Goal: Task Accomplishment & Management: Manage account settings

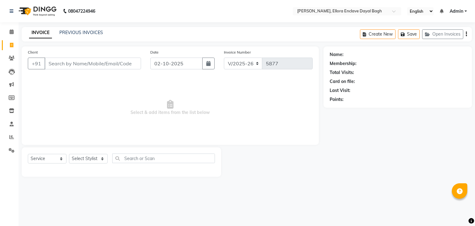
select select "6880"
select select "service"
click at [96, 158] on select "Select Stylist AMAN DANISH SALMANI [PERSON_NAME] kakul KAVITA [PERSON_NAME] [PE…" at bounding box center [88, 159] width 39 height 10
select select "53881"
click at [69, 154] on select "Select Stylist AMAN DANISH SALMANI [PERSON_NAME] kakul KAVITA [PERSON_NAME] [PE…" at bounding box center [88, 159] width 39 height 10
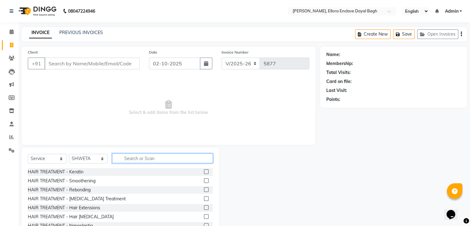
click at [135, 159] on input "text" at bounding box center [162, 158] width 101 height 10
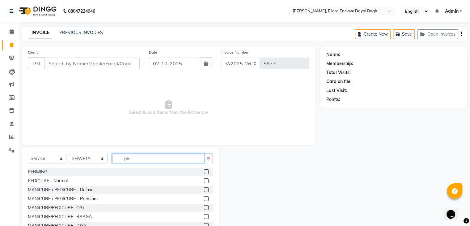
type input "pe"
click at [204, 181] on label at bounding box center [206, 180] width 5 height 5
click at [204, 181] on input "checkbox" at bounding box center [206, 181] width 4 height 4
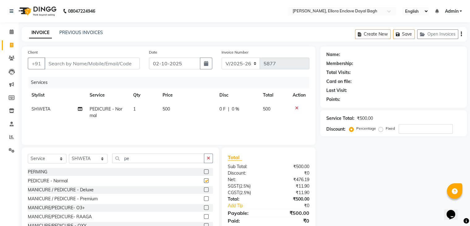
checkbox input "false"
click at [104, 159] on select "Select Stylist AMAN DANISH SALMANI [PERSON_NAME] kakul KAVITA [PERSON_NAME] [PE…" at bounding box center [88, 159] width 39 height 10
select select "53877"
click at [69, 154] on select "Select Stylist AMAN DANISH SALMANI [PERSON_NAME] kakul KAVITA [PERSON_NAME] [PE…" at bounding box center [88, 159] width 39 height 10
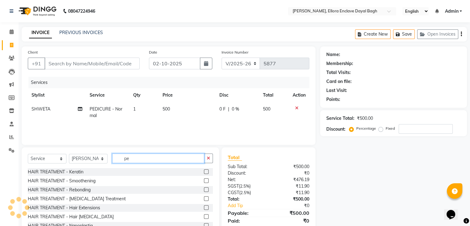
click at [142, 162] on input "pe" at bounding box center [158, 158] width 92 height 10
type input "p"
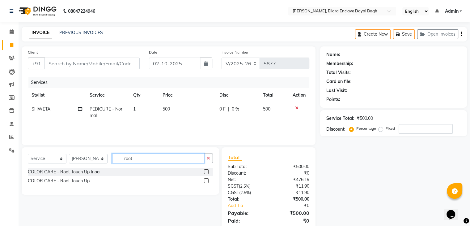
type input "root"
click at [207, 181] on label at bounding box center [206, 180] width 5 height 5
click at [207, 181] on input "checkbox" at bounding box center [206, 181] width 4 height 4
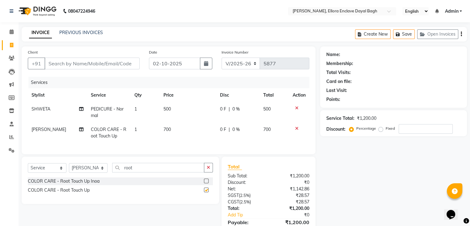
checkbox input "false"
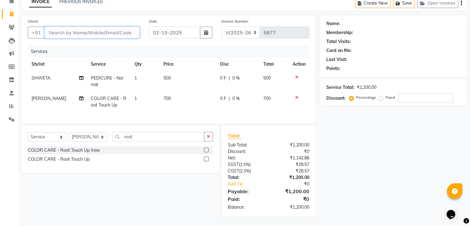
click at [111, 28] on input "Client" at bounding box center [92, 33] width 95 height 12
click at [114, 33] on input "Client" at bounding box center [92, 33] width 95 height 12
type input "9"
type input "0"
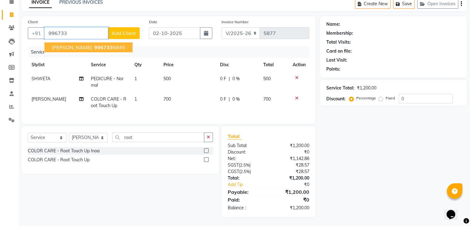
click at [112, 46] on ngb-highlight "996733 6845" at bounding box center [109, 47] width 32 height 6
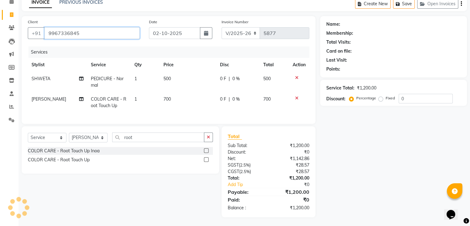
type input "9967336845"
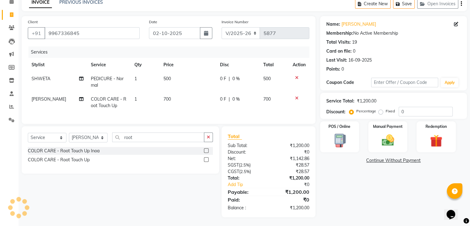
scroll to position [36, 0]
click at [367, 173] on div "Name: [PERSON_NAME] Membership: No Active Membership Total Visits: 19 Card on f…" at bounding box center [395, 115] width 151 height 201
click at [384, 134] on img at bounding box center [387, 139] width 21 height 15
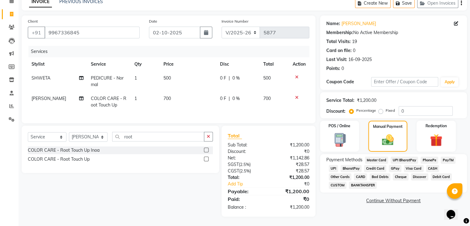
click at [334, 165] on span "UPI" at bounding box center [334, 168] width 10 height 7
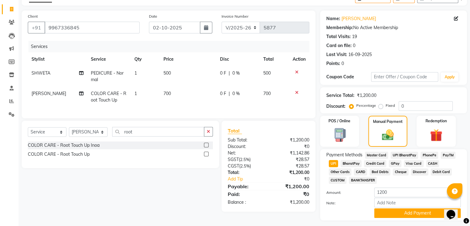
scroll to position [53, 0]
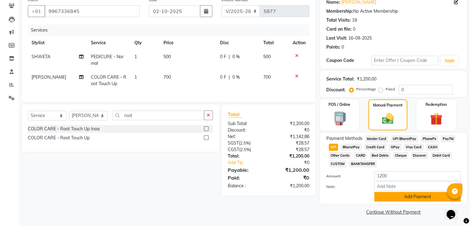
click at [404, 199] on button "Add Payment" at bounding box center [417, 197] width 87 height 10
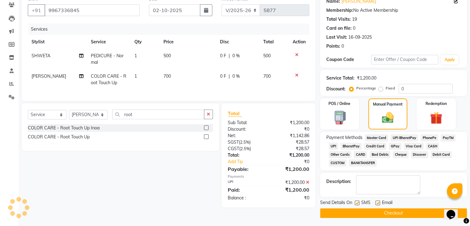
scroll to position [55, 0]
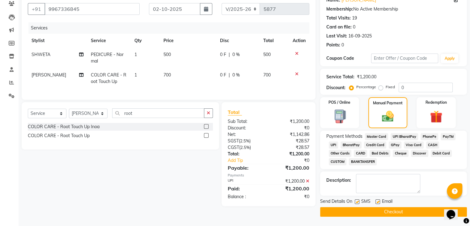
click at [376, 200] on label at bounding box center [378, 201] width 5 height 5
click at [376, 200] on input "checkbox" at bounding box center [378, 202] width 4 height 4
checkbox input "false"
click at [358, 200] on label at bounding box center [357, 201] width 5 height 5
click at [358, 200] on input "checkbox" at bounding box center [357, 202] width 4 height 4
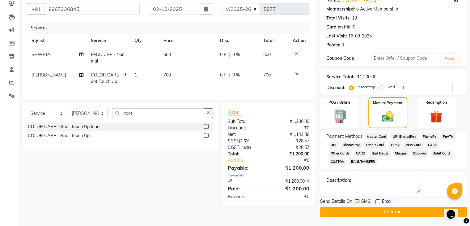
checkbox input "false"
click at [381, 211] on button "Checkout" at bounding box center [393, 212] width 147 height 10
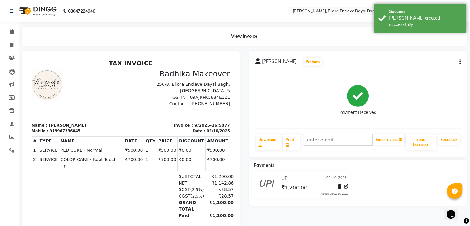
click at [458, 59] on button "button" at bounding box center [459, 62] width 4 height 6
click at [425, 63] on div "Edit Item Staff" at bounding box center [429, 62] width 42 height 8
select select
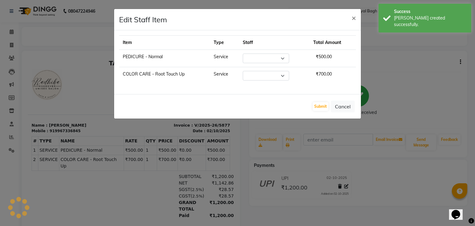
select select "53881"
select select "53877"
click at [282, 59] on select "Select AMAN DANISH SALMANI [PERSON_NAME] kakul KAVITA [PERSON_NAME] [PERSON_NAM…" at bounding box center [266, 58] width 46 height 10
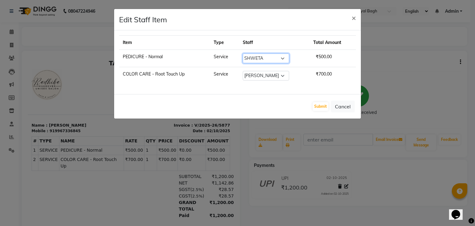
click at [282, 59] on select "Select AMAN DANISH SALMANI [PERSON_NAME] kakul KAVITA [PERSON_NAME] [PERSON_NAM…" at bounding box center [266, 58] width 46 height 10
click at [353, 16] on span "×" at bounding box center [353, 17] width 4 height 9
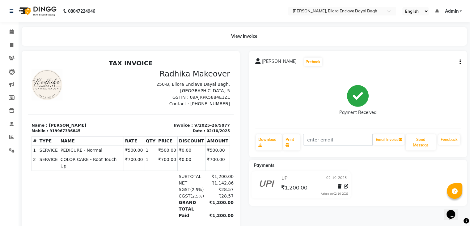
click at [460, 62] on icon "button" at bounding box center [460, 62] width 1 height 0
drag, startPoint x: 424, startPoint y: 42, endPoint x: 424, endPoint y: 46, distance: 4.1
click at [424, 46] on div "Cancel Invoice Split Service Amount Edit Item Staff Edit Invoice Print Settings" at bounding box center [429, 62] width 50 height 44
click at [424, 46] on main "View Invoice [PERSON_NAME] Prebook Payment Received Download Print Email Invoic…" at bounding box center [245, 134] width 452 height 215
click at [457, 63] on button "button" at bounding box center [459, 62] width 4 height 6
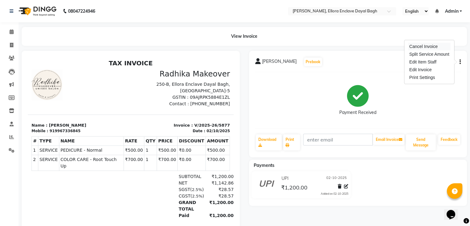
click at [427, 49] on div "Cancel Invoice" at bounding box center [429, 47] width 42 height 8
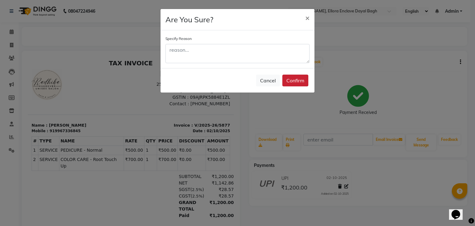
click at [293, 80] on button "Confirm" at bounding box center [295, 81] width 26 height 12
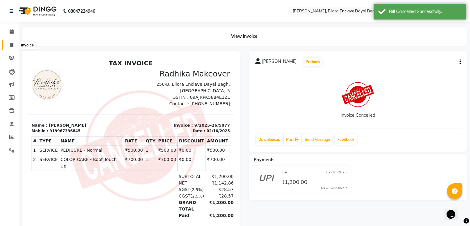
click at [13, 46] on span at bounding box center [11, 45] width 11 height 7
select select "6880"
select select "service"
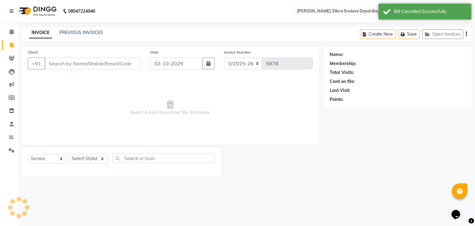
click at [55, 64] on input "Client" at bounding box center [93, 63] width 96 height 12
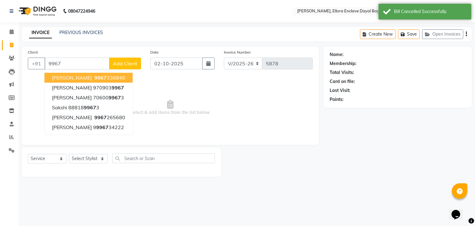
click at [81, 77] on span "[PERSON_NAME]" at bounding box center [72, 78] width 40 height 6
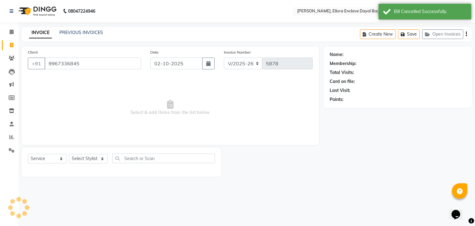
type input "9967336845"
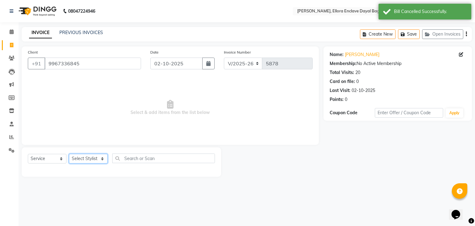
click at [93, 160] on select "Select Stylist AMAN DANISH SALMANI [PERSON_NAME] kakul KAVITA [PERSON_NAME] [PE…" at bounding box center [88, 159] width 39 height 10
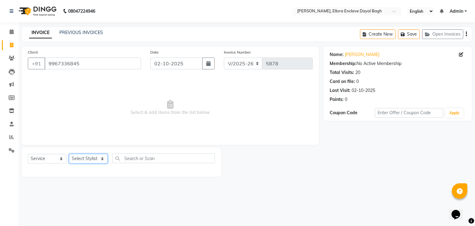
select select "53881"
click at [69, 154] on select "Select Stylist AMAN DANISH SALMANI [PERSON_NAME] kakul KAVITA [PERSON_NAME] [PE…" at bounding box center [88, 159] width 39 height 10
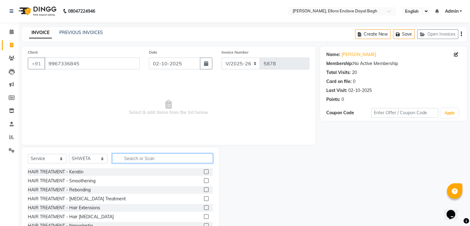
click at [154, 156] on input "text" at bounding box center [162, 158] width 101 height 10
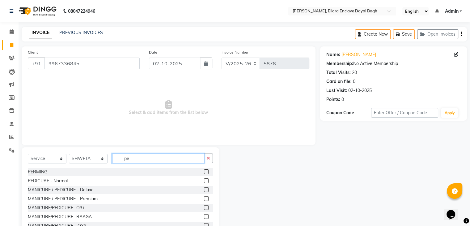
type input "pe"
click at [204, 181] on label at bounding box center [206, 180] width 5 height 5
click at [204, 181] on input "checkbox" at bounding box center [206, 181] width 4 height 4
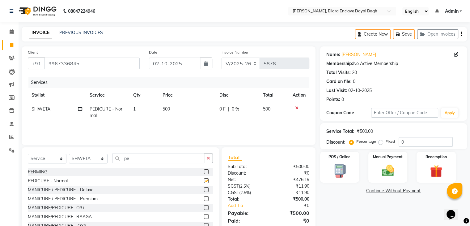
checkbox input "false"
drag, startPoint x: 103, startPoint y: 159, endPoint x: 100, endPoint y: 150, distance: 9.5
click at [100, 150] on div "Select Service Product Membership Package Voucher Prepaid Gift Card Select Styl…" at bounding box center [121, 192] width 198 height 91
select select "53877"
click at [69, 154] on select "Select Stylist AMAN DANISH SALMANI [PERSON_NAME] kakul KAVITA [PERSON_NAME] [PE…" at bounding box center [88, 159] width 39 height 10
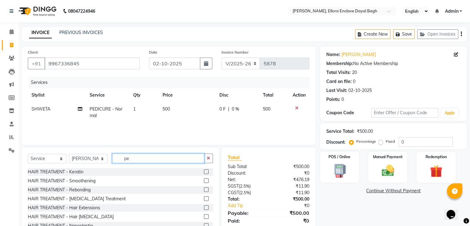
click at [136, 158] on input "pe" at bounding box center [158, 158] width 92 height 10
type input "p"
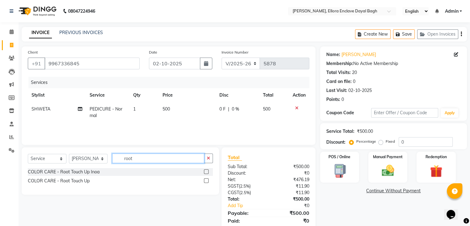
type input "root"
click at [205, 181] on label at bounding box center [206, 180] width 5 height 5
click at [205, 181] on input "checkbox" at bounding box center [206, 181] width 4 height 4
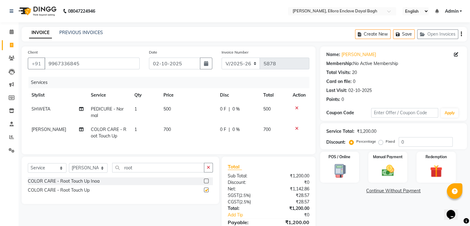
checkbox input "false"
click at [79, 110] on icon at bounding box center [81, 109] width 4 height 4
select select "53881"
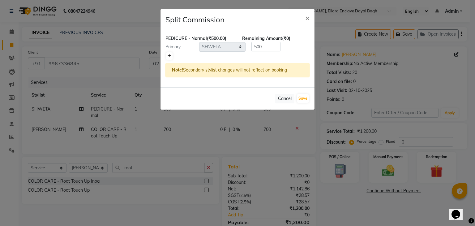
click at [169, 57] on icon at bounding box center [169, 56] width 3 height 4
type input "250"
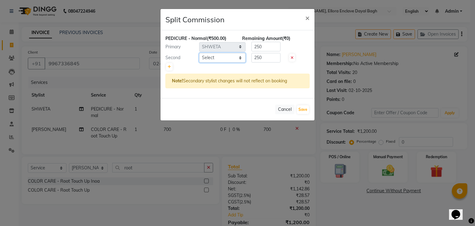
click at [209, 58] on select "Select AMAN DANISH SALMANI [PERSON_NAME] kakul KAVITA [PERSON_NAME] [PERSON_NAM…" at bounding box center [222, 58] width 46 height 10
select select "69826"
click at [199, 53] on select "Select AMAN DANISH SALMANI [PERSON_NAME] kakul KAVITA [PERSON_NAME] [PERSON_NAM…" at bounding box center [222, 58] width 46 height 10
click at [304, 107] on button "Save" at bounding box center [303, 109] width 12 height 9
select select "Select"
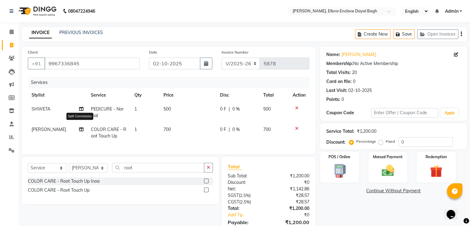
click at [79, 129] on icon at bounding box center [81, 129] width 4 height 4
select select "53877"
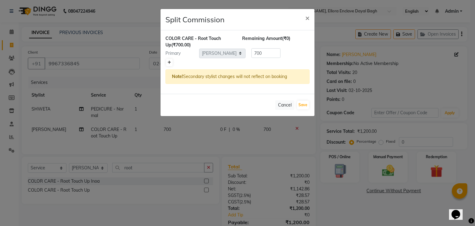
click at [169, 62] on icon at bounding box center [169, 63] width 3 height 4
type input "350"
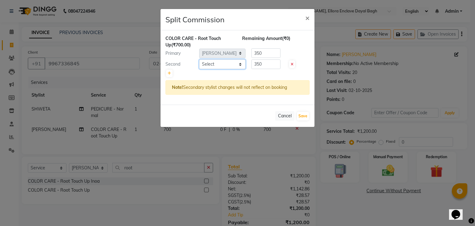
click at [211, 63] on select "Select AMAN DANISH SALMANI [PERSON_NAME] kakul KAVITA [PERSON_NAME] [PERSON_NAM…" at bounding box center [222, 64] width 46 height 10
select select "53881"
click at [199, 59] on select "Select AMAN DANISH SALMANI [PERSON_NAME] kakul KAVITA [PERSON_NAME] [PERSON_NAM…" at bounding box center [222, 64] width 46 height 10
click at [169, 72] on icon at bounding box center [169, 73] width 3 height 4
type input "233.33"
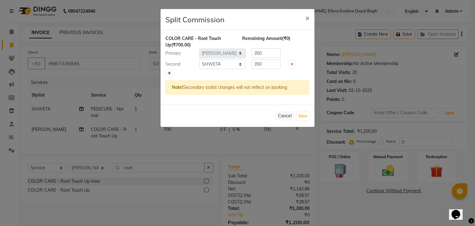
type input "233.33"
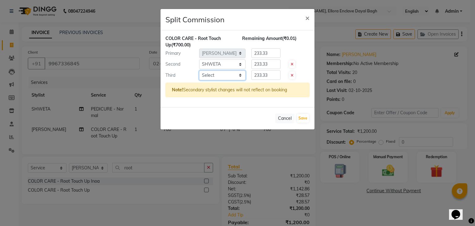
click at [214, 72] on select "Select AMAN DANISH SALMANI [PERSON_NAME] kakul KAVITA [PERSON_NAME] [PERSON_NAM…" at bounding box center [222, 75] width 46 height 10
select select "53882"
click at [199, 70] on select "Select AMAN DANISH SALMANI [PERSON_NAME] kakul KAVITA [PERSON_NAME] [PERSON_NAM…" at bounding box center [222, 75] width 46 height 10
click at [303, 120] on button "Save" at bounding box center [303, 118] width 12 height 9
select select "Select"
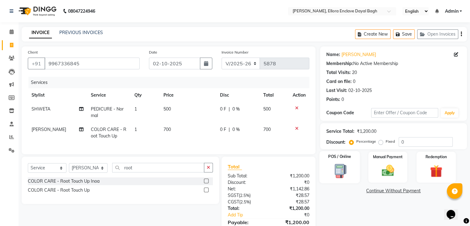
scroll to position [36, 0]
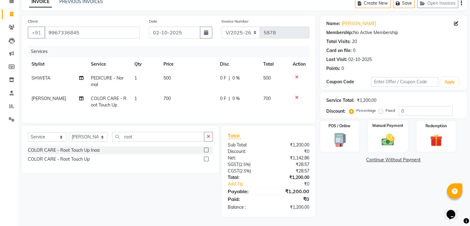
click at [382, 132] on img at bounding box center [387, 139] width 21 height 15
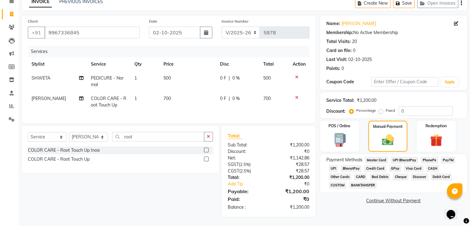
click at [335, 165] on span "UPI" at bounding box center [334, 168] width 10 height 7
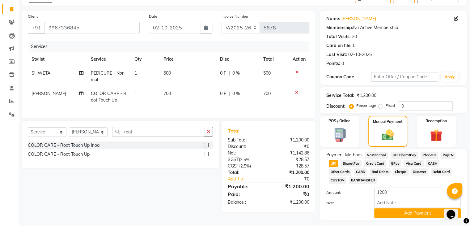
scroll to position [53, 0]
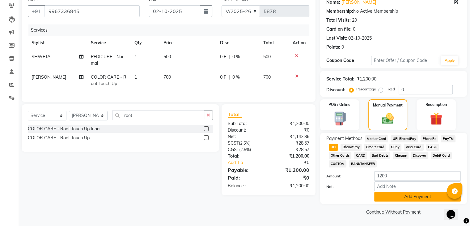
click at [404, 194] on button "Add Payment" at bounding box center [417, 197] width 87 height 10
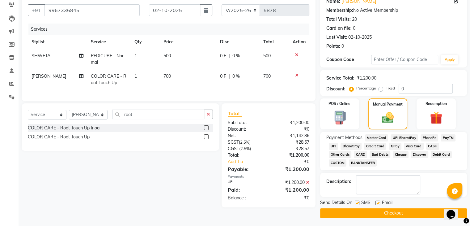
click at [378, 204] on label at bounding box center [378, 202] width 5 height 5
click at [378, 204] on input "checkbox" at bounding box center [378, 203] width 4 height 4
checkbox input "false"
click at [357, 203] on label at bounding box center [357, 202] width 5 height 5
click at [357, 203] on input "checkbox" at bounding box center [357, 203] width 4 height 4
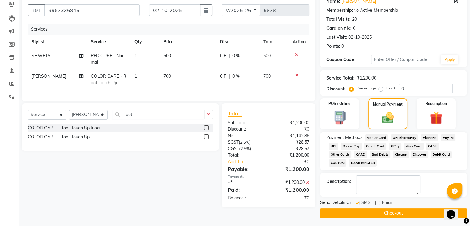
checkbox input "false"
click at [360, 212] on button "Checkout" at bounding box center [393, 213] width 147 height 10
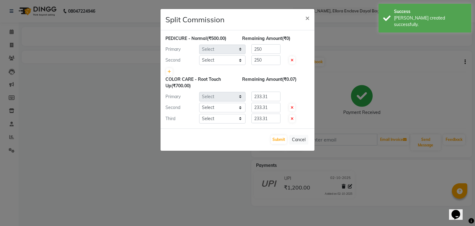
select select "53881"
select select "69826"
select select "53877"
select select "53881"
select select "53882"
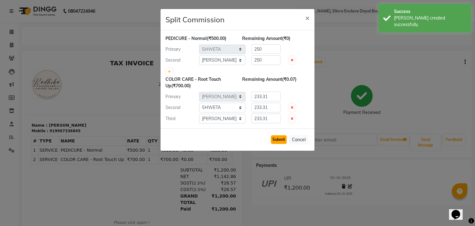
click at [276, 136] on button "Submit" at bounding box center [279, 139] width 16 height 9
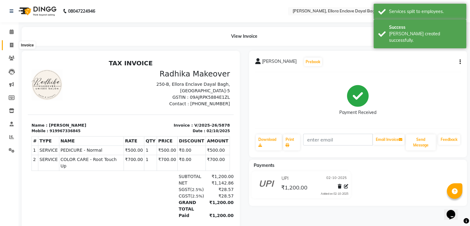
click at [12, 47] on icon at bounding box center [11, 45] width 3 height 5
select select "service"
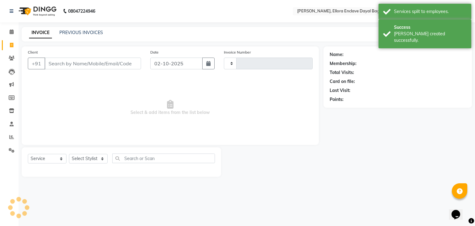
type input "5879"
select select "6880"
click at [94, 65] on input "Client" at bounding box center [93, 63] width 96 height 12
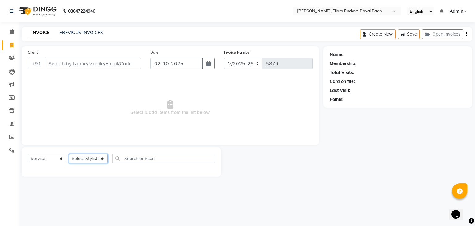
click at [95, 161] on select "Select Stylist AMAN DANISH SALMANI [PERSON_NAME] kakul KAVITA [PERSON_NAME] [PE…" at bounding box center [88, 159] width 39 height 10
select select "53879"
click at [69, 154] on select "Select Stylist AMAN DANISH SALMANI [PERSON_NAME] kakul KAVITA [PERSON_NAME] [PE…" at bounding box center [88, 159] width 39 height 10
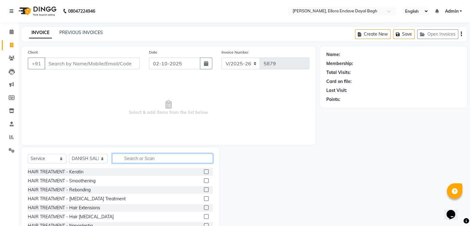
click at [144, 155] on input "text" at bounding box center [162, 158] width 101 height 10
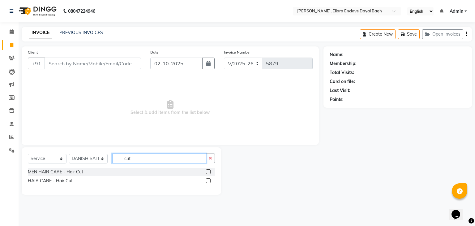
type input "cut"
click at [209, 172] on label at bounding box center [208, 171] width 5 height 5
click at [209, 172] on input "checkbox" at bounding box center [208, 172] width 4 height 4
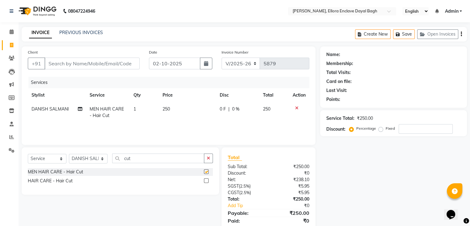
checkbox input "false"
click at [182, 160] on input "cut" at bounding box center [158, 158] width 92 height 10
type input "c"
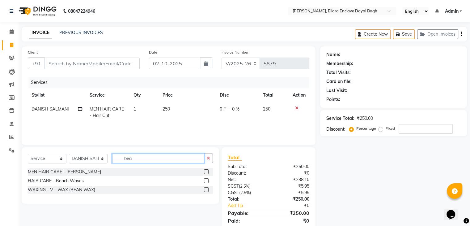
type input "bea"
click at [206, 172] on label at bounding box center [206, 171] width 5 height 5
click at [206, 172] on input "checkbox" at bounding box center [206, 172] width 4 height 4
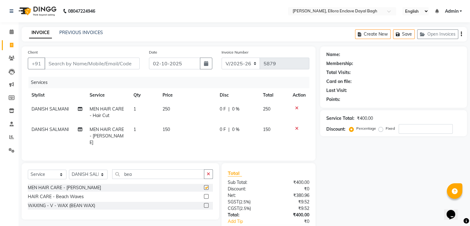
checkbox input "false"
click at [178, 172] on input "bea" at bounding box center [158, 174] width 92 height 10
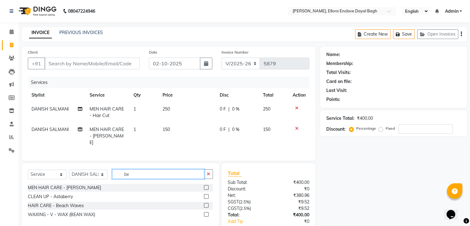
type input "b"
type input "wash"
click at [205, 185] on label at bounding box center [206, 187] width 5 height 5
click at [205, 185] on input "checkbox" at bounding box center [206, 187] width 4 height 4
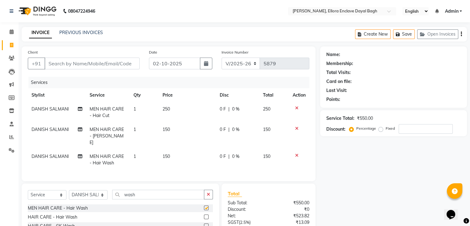
checkbox input "false"
click at [104, 191] on select "Select Stylist AMAN DANISH SALMANI [PERSON_NAME] kakul KAVITA [PERSON_NAME] [PE…" at bounding box center [88, 195] width 39 height 10
select select "53877"
click at [69, 190] on select "Select Stylist AMAN DANISH SALMANI [PERSON_NAME] kakul KAVITA [PERSON_NAME] [PE…" at bounding box center [88, 195] width 39 height 10
click at [136, 192] on input "wash" at bounding box center [158, 195] width 92 height 10
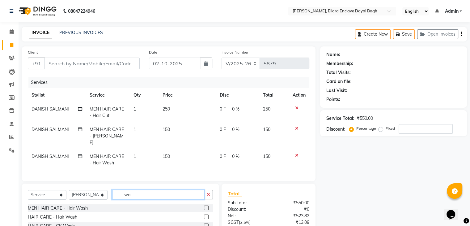
type input "w"
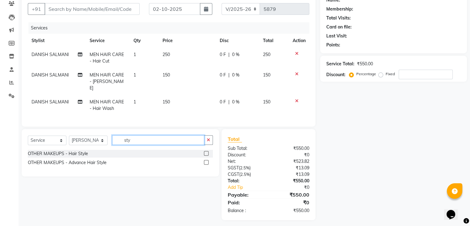
scroll to position [55, 0]
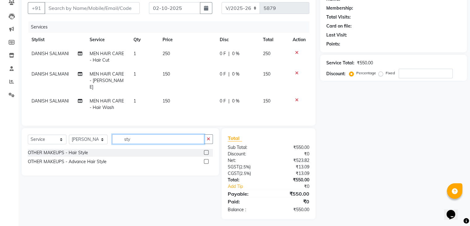
type input "sty"
click at [207, 159] on label at bounding box center [206, 161] width 5 height 5
click at [207, 160] on input "checkbox" at bounding box center [206, 162] width 4 height 4
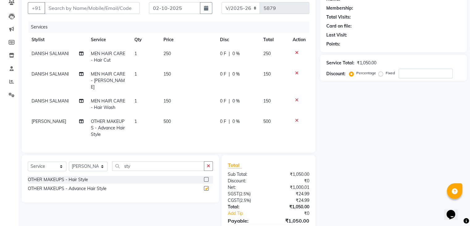
checkbox input "false"
click at [188, 114] on td "500" at bounding box center [188, 127] width 57 height 27
select select "53877"
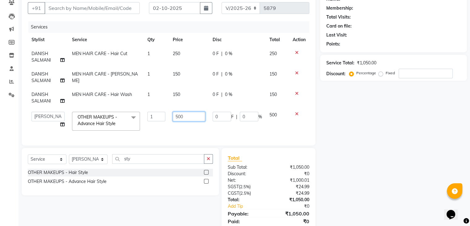
click at [192, 116] on input "500" at bounding box center [189, 117] width 33 height 10
type input "5"
type input "400"
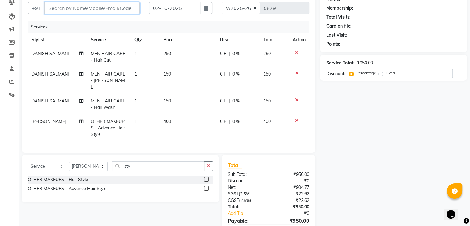
click at [102, 9] on input "Client" at bounding box center [92, 8] width 95 height 12
type input "6"
type input "0"
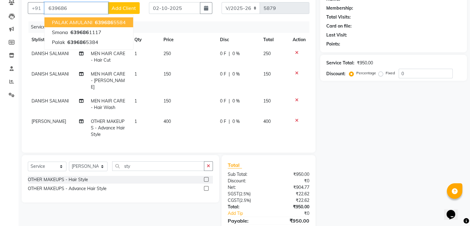
click at [99, 20] on span "639686" at bounding box center [104, 22] width 19 height 6
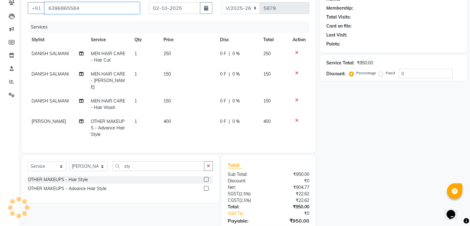
type input "6396865584"
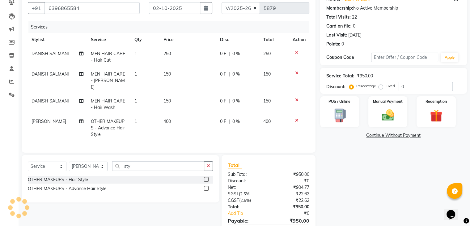
scroll to position [83, 0]
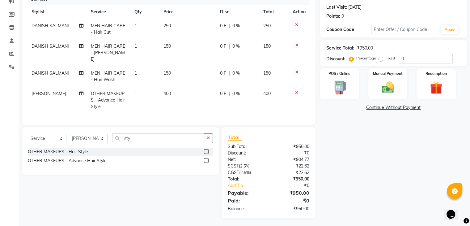
click at [198, 87] on td "400" at bounding box center [188, 100] width 57 height 27
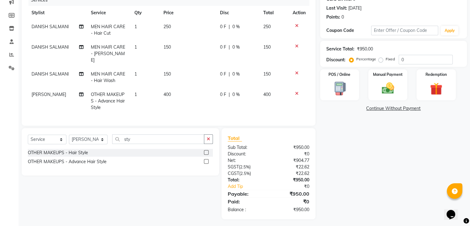
select select "53877"
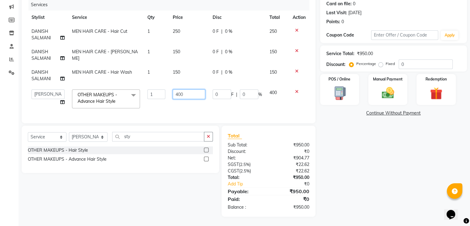
click at [198, 89] on input "400" at bounding box center [189, 94] width 33 height 10
type input "4"
type input "300"
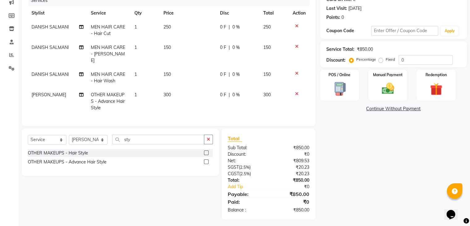
click at [386, 156] on div "Name: Palak Amulani Membership: No Active Membership Total Visits: 22 Card on f…" at bounding box center [395, 91] width 151 height 255
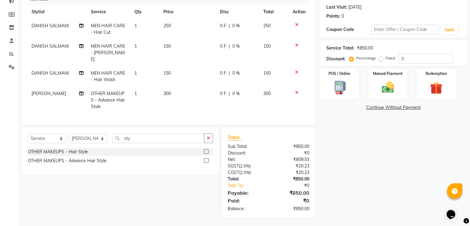
scroll to position [83, 0]
click at [386, 59] on label "Fixed" at bounding box center [390, 58] width 9 height 6
click at [382, 59] on input "Fixed" at bounding box center [382, 58] width 4 height 4
radio input "true"
click at [424, 60] on input "0" at bounding box center [426, 59] width 54 height 10
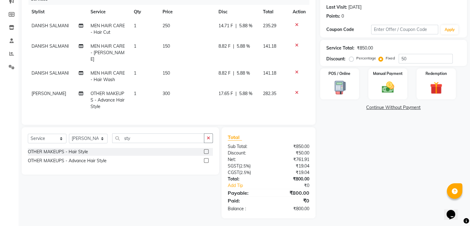
click at [394, 140] on div "Name: Palak Amulani Membership: No Active Membership Total Visits: 22 Card on f…" at bounding box center [395, 90] width 151 height 255
click at [419, 59] on input "50" at bounding box center [426, 59] width 54 height 10
type input "5"
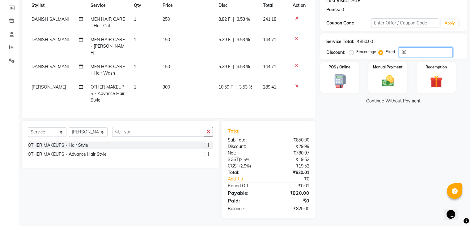
type input "30"
click at [399, 163] on div "Name: Palak Amulani Membership: No Active Membership Total Visits: 22 Card on f…" at bounding box center [395, 87] width 151 height 261
click at [388, 180] on div "Name: Palak Amulani Membership: No Active Membership Total Visits: 22 Card on f…" at bounding box center [395, 87] width 151 height 261
click at [381, 167] on div "Name: Palak Amulani Membership: No Active Membership Total Visits: 22 Card on f…" at bounding box center [395, 87] width 151 height 261
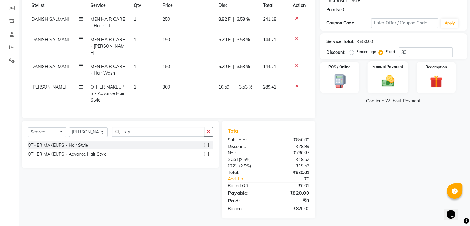
click at [394, 89] on div "Manual Payment" at bounding box center [388, 77] width 40 height 32
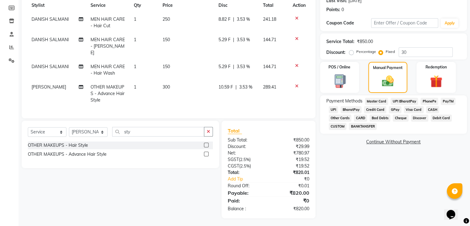
click at [329, 109] on span "UPI" at bounding box center [334, 109] width 10 height 7
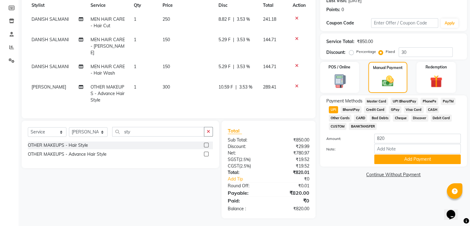
click at [329, 109] on span "UPI" at bounding box center [334, 109] width 10 height 7
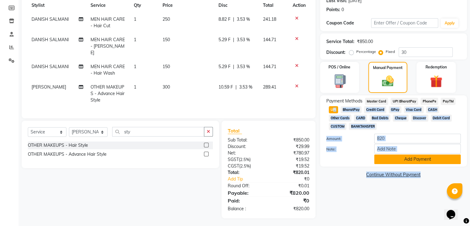
drag, startPoint x: 329, startPoint y: 109, endPoint x: 386, endPoint y: 163, distance: 78.7
click at [386, 163] on div "Payment Methods Master Card UPI BharatPay PhonePe PayTM UPI BharatPay Credit Ca…" at bounding box center [393, 131] width 134 height 66
click at [386, 163] on button "Add Payment" at bounding box center [417, 159] width 87 height 10
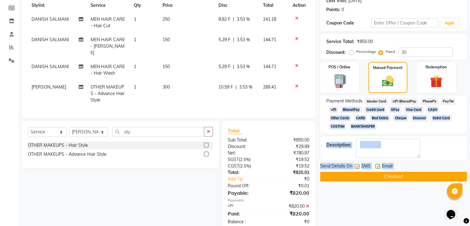
scroll to position [103, 0]
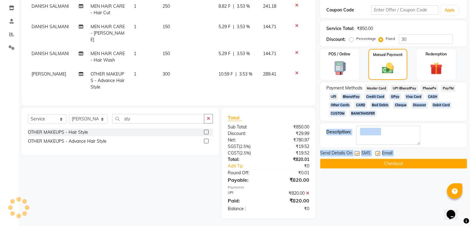
click at [378, 152] on label at bounding box center [378, 153] width 5 height 5
click at [378, 152] on input "checkbox" at bounding box center [378, 153] width 4 height 4
checkbox input "false"
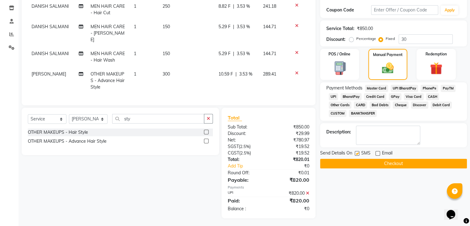
click at [356, 155] on label at bounding box center [357, 153] width 5 height 5
click at [356, 155] on input "checkbox" at bounding box center [357, 153] width 4 height 4
checkbox input "false"
click at [355, 168] on button "Checkout" at bounding box center [393, 164] width 147 height 10
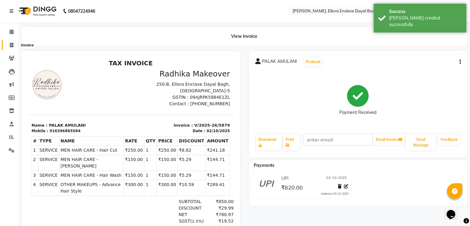
click at [10, 46] on icon at bounding box center [11, 45] width 3 height 5
select select "6880"
select select "service"
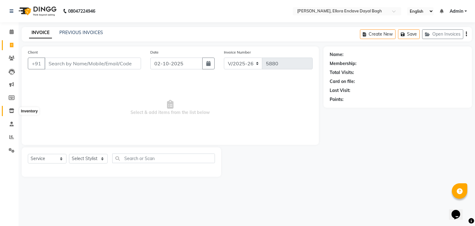
click at [12, 109] on icon at bounding box center [11, 110] width 5 height 5
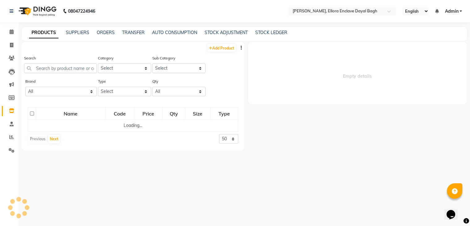
select select
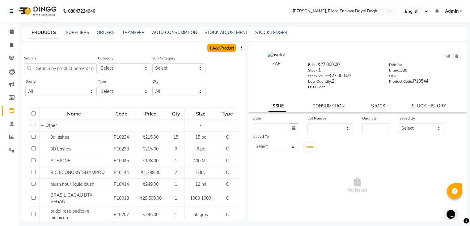
click at [214, 48] on link "Add Product" at bounding box center [221, 48] width 28 height 8
select select "true"
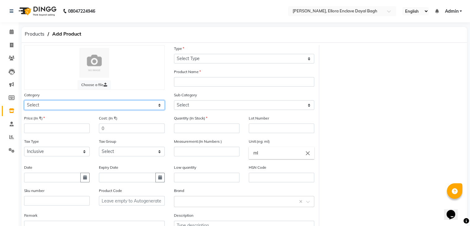
click at [151, 106] on select "Select Hair Skin Makeup Personal Care Appliances [PERSON_NAME] Waxing Disposabl…" at bounding box center [94, 105] width 141 height 10
select select "1145601800"
click at [24, 101] on select "Select Hair Skin Makeup Personal Care Appliances [PERSON_NAME] Waxing Disposabl…" at bounding box center [94, 105] width 141 height 10
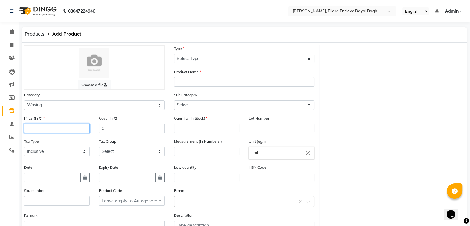
click at [67, 127] on input "number" at bounding box center [57, 128] width 66 height 10
type input "199"
click at [111, 129] on input "0" at bounding box center [132, 128] width 66 height 10
type input "199"
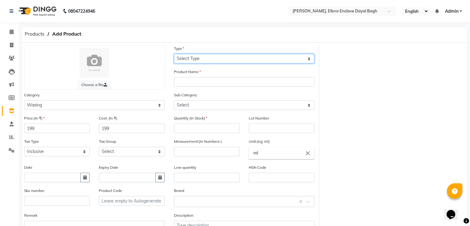
click at [204, 58] on select "Select Type Both Retail Consumable" at bounding box center [244, 59] width 141 height 10
select select "C"
click at [174, 54] on select "Select Type Both Retail Consumable" at bounding box center [244, 59] width 141 height 10
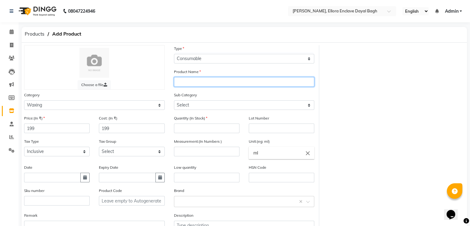
click at [189, 79] on input "text" at bounding box center [244, 82] width 141 height 10
click at [189, 79] on input "c" at bounding box center [244, 82] width 141 height 10
click at [218, 80] on input "cold wax normal" at bounding box center [244, 82] width 141 height 10
type input "cold wax normal"
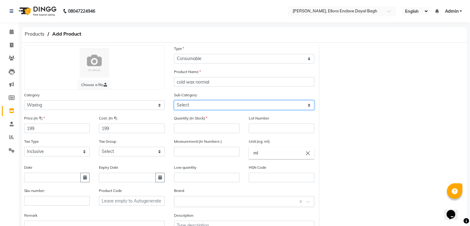
click at [208, 106] on select "Select Honey Liposoulable Brazilian Pre Post Massage Cream Strips Appliances Br…" at bounding box center [244, 105] width 141 height 10
select select "1145601801"
click at [174, 101] on select "Select Honey Liposoulable Brazilian Pre Post Massage Cream Strips Appliances Br…" at bounding box center [244, 105] width 141 height 10
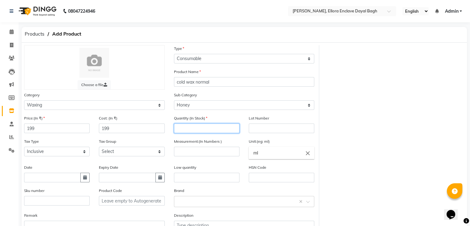
click at [207, 129] on input "number" at bounding box center [207, 128] width 66 height 10
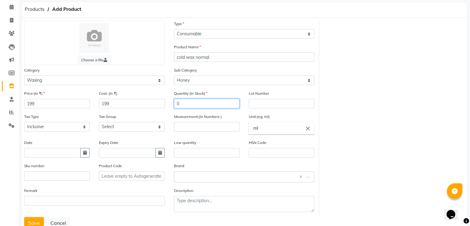
scroll to position [26, 0]
type input "0"
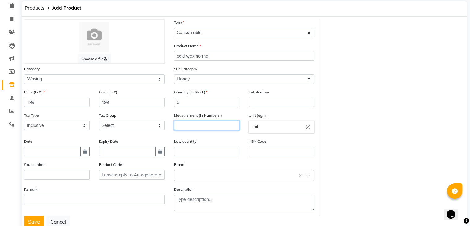
click at [205, 128] on input "number" at bounding box center [207, 126] width 66 height 10
type input "600"
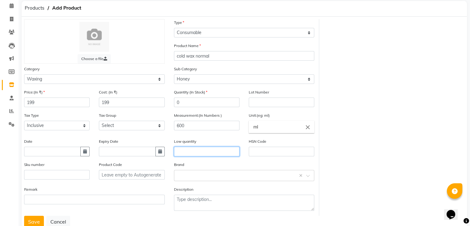
click at [229, 150] on input "text" at bounding box center [207, 152] width 66 height 10
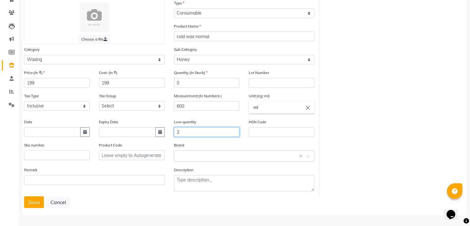
scroll to position [47, 0]
type input "2"
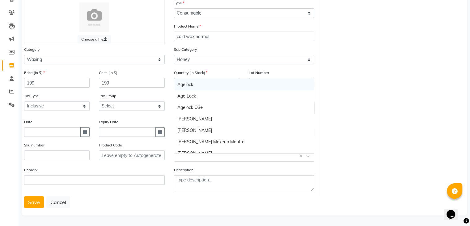
click at [216, 156] on input "text" at bounding box center [237, 155] width 121 height 6
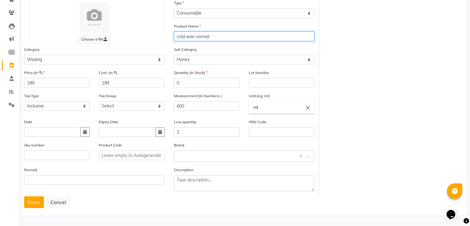
click at [218, 36] on input "cold wax normal" at bounding box center [244, 37] width 141 height 10
type input "c"
type input "h"
type input "HONEY COLD WAX"
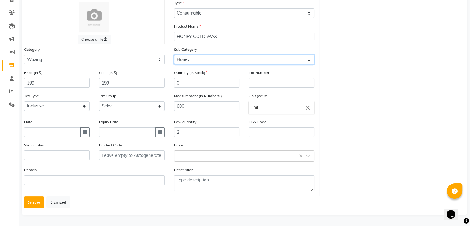
click at [217, 56] on select "Select Honey Liposoulable Brazilian Pre Post Massage Cream Strips Appliances Br…" at bounding box center [244, 60] width 141 height 10
click at [174, 55] on select "Select Honey Liposoulable Brazilian Pre Post Massage Cream Strips Appliances Br…" at bounding box center [244, 60] width 141 height 10
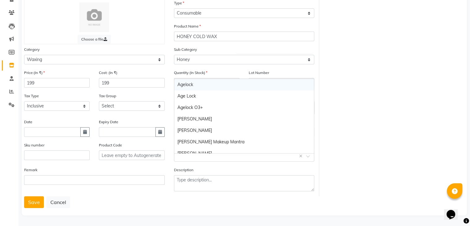
click at [179, 159] on input "text" at bounding box center [237, 155] width 121 height 6
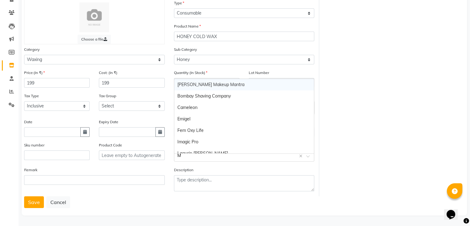
click at [179, 159] on input "M" at bounding box center [237, 155] width 121 height 6
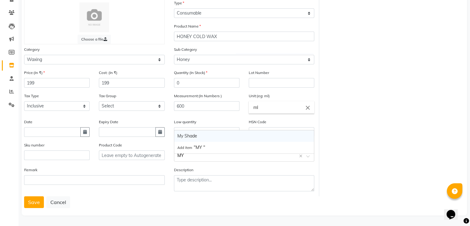
type input "MY S"
click at [193, 133] on div "My Shade" at bounding box center [244, 135] width 140 height 11
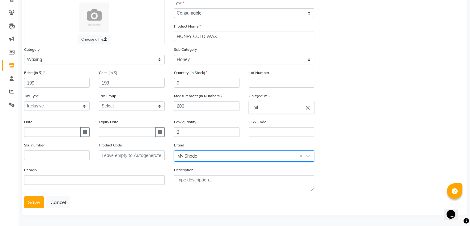
scroll to position [48, 0]
click at [32, 199] on button "Save" at bounding box center [34, 202] width 20 height 12
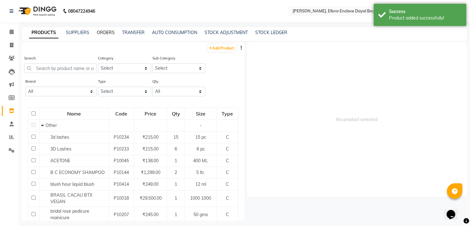
click at [110, 34] on link "ORDERS" at bounding box center [106, 33] width 18 height 6
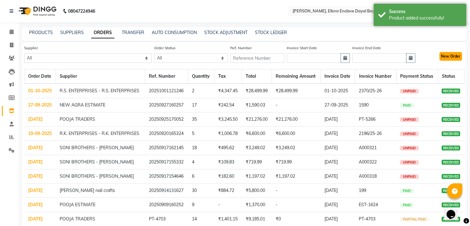
click at [450, 57] on button "New Order" at bounding box center [451, 56] width 23 height 9
select select "true"
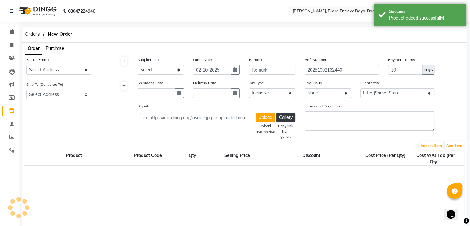
select select "3019"
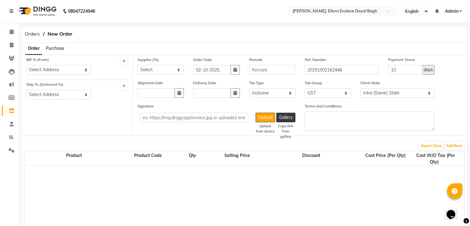
click at [59, 47] on span "Purchase" at bounding box center [55, 48] width 19 height 6
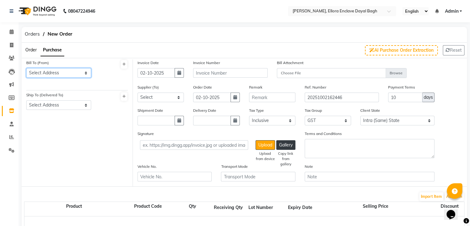
click at [62, 74] on select "Select Address RADHIKA MAKEOVER [PERSON_NAME],[GEOGRAPHIC_DATA][PERSON_NAME], 2…" at bounding box center [58, 73] width 65 height 10
select select "1742"
click at [26, 68] on select "Select Address RADHIKA MAKEOVER [PERSON_NAME],[GEOGRAPHIC_DATA][PERSON_NAME], 2…" at bounding box center [58, 73] width 65 height 10
click at [57, 104] on select "Select Address RADHIKA MAKEOVER" at bounding box center [58, 105] width 65 height 10
select select "1091"
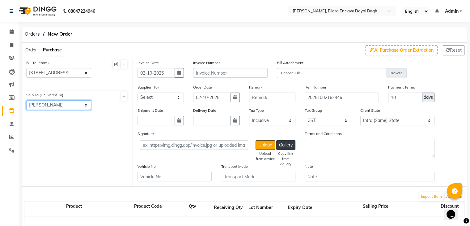
click at [26, 100] on select "Select Address RADHIKA MAKEOVER" at bounding box center [58, 105] width 65 height 10
click at [214, 71] on input "text" at bounding box center [230, 73] width 74 height 10
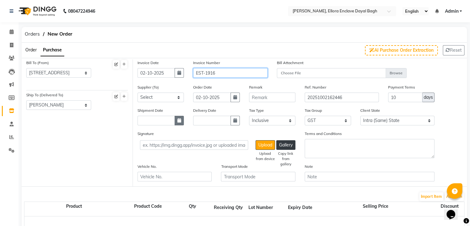
type input "EST-1916"
click at [182, 122] on button "button" at bounding box center [179, 121] width 9 height 10
select select "10"
select select "2025"
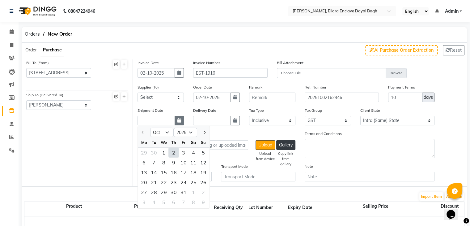
click at [182, 122] on button "button" at bounding box center [179, 121] width 9 height 10
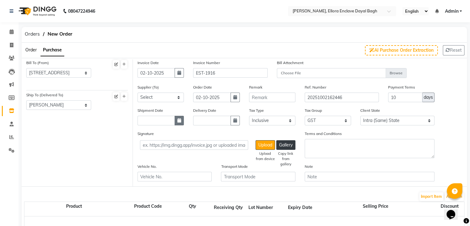
click at [177, 122] on button "button" at bounding box center [179, 121] width 9 height 10
select select "10"
select select "2025"
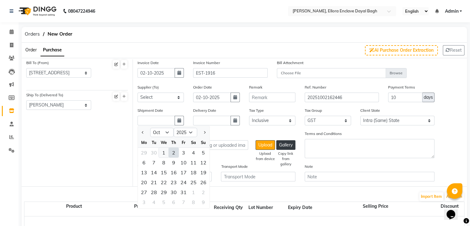
click at [164, 155] on div "1" at bounding box center [164, 152] width 10 height 10
type input "01-10-2025"
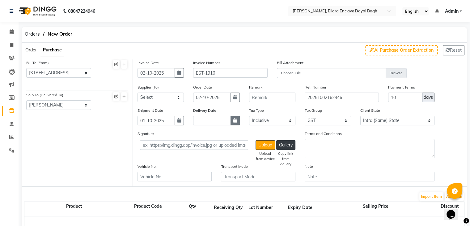
click at [234, 121] on icon "button" at bounding box center [235, 120] width 4 height 4
select select "10"
select select "2025"
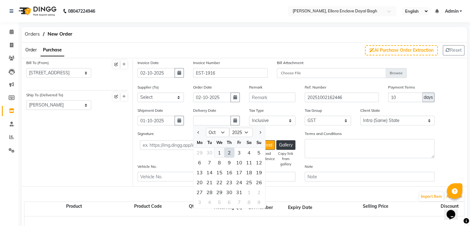
click at [219, 156] on div "1" at bounding box center [220, 152] width 10 height 10
type input "01-10-2025"
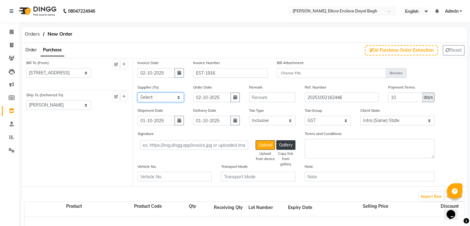
click at [174, 96] on select "Select R.K. ENTERPRISES - R.K. ENTERPRISES SONI BROTHERS - [PERSON_NAME] OM GEN…" at bounding box center [161, 97] width 46 height 10
click at [177, 93] on select "Select R.K. ENTERPRISES - R.K. ENTERPRISES SONI BROTHERS - [PERSON_NAME] OM GEN…" at bounding box center [161, 97] width 46 height 10
click at [31, 31] on span "Orders" at bounding box center [32, 33] width 21 height 11
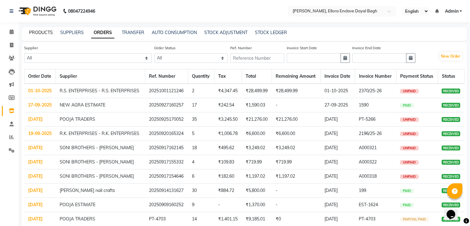
click at [40, 34] on link "PRODUCTS" at bounding box center [41, 33] width 24 height 6
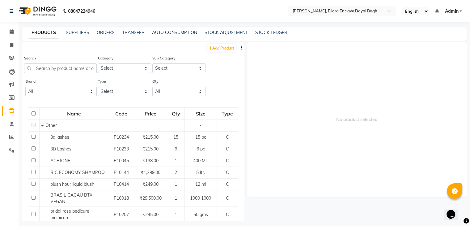
click at [40, 34] on link "PRODUCTS" at bounding box center [43, 32] width 29 height 11
click at [225, 32] on link "STOCK ADJUSTMENT" at bounding box center [226, 33] width 43 height 6
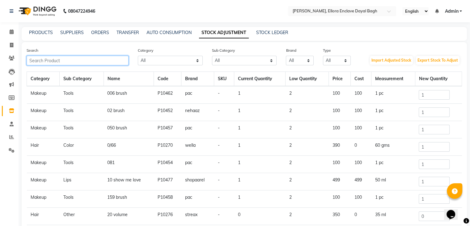
click at [122, 59] on input "text" at bounding box center [78, 61] width 102 height 10
click at [77, 61] on input "text" at bounding box center [78, 61] width 102 height 10
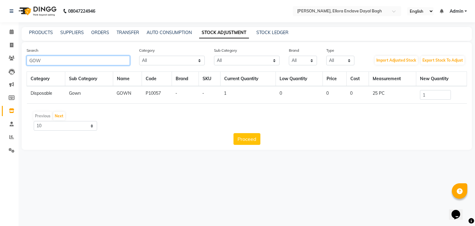
type input "GOW"
click at [427, 91] on input "1" at bounding box center [435, 95] width 31 height 10
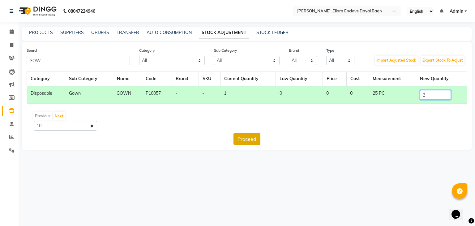
type input "2"
click at [252, 143] on button "Proceed" at bounding box center [246, 139] width 27 height 12
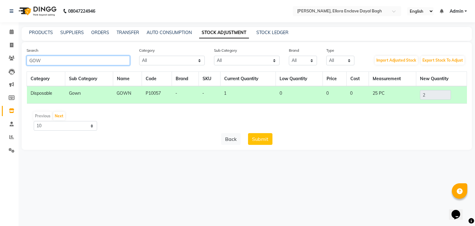
click at [103, 60] on input "GOW" at bounding box center [78, 61] width 103 height 10
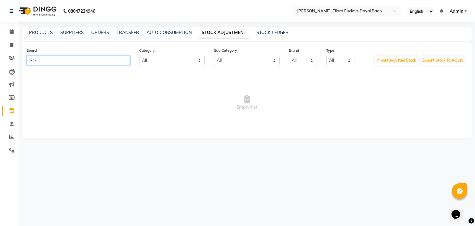
type input "G"
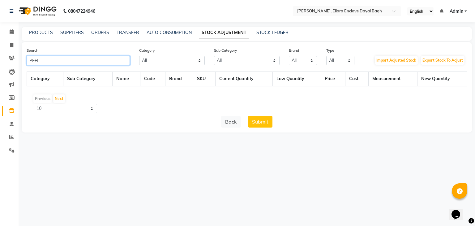
click at [70, 60] on input "PEEL" at bounding box center [78, 61] width 103 height 10
type input "P"
click at [184, 31] on link "AUTO CONSUMPTION" at bounding box center [169, 33] width 45 height 6
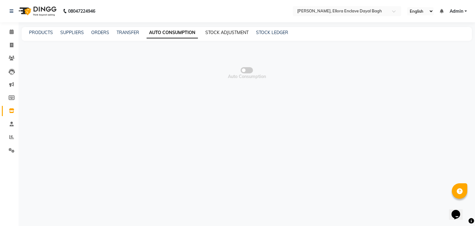
click at [228, 32] on link "STOCK ADJUSTMENT" at bounding box center [226, 33] width 43 height 6
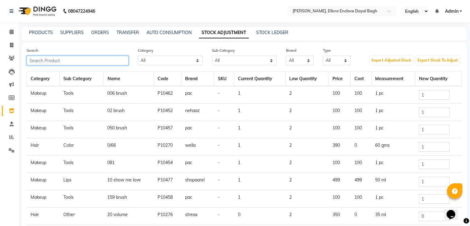
click at [90, 62] on input "text" at bounding box center [78, 61] width 102 height 10
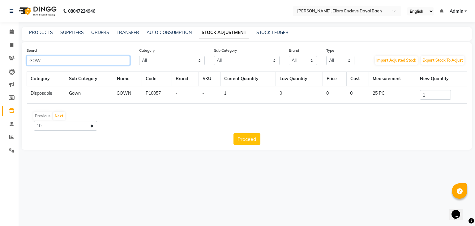
type input "GOW"
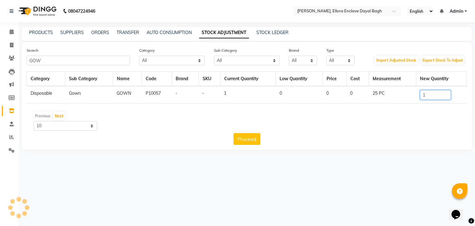
click at [428, 96] on input "1" at bounding box center [435, 95] width 31 height 10
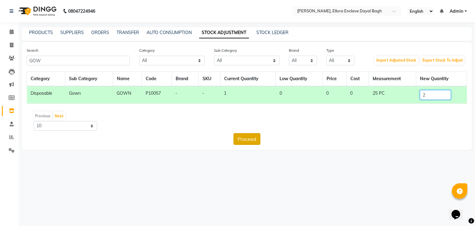
type input "2"
click at [256, 135] on button "Proceed" at bounding box center [246, 139] width 27 height 12
click at [261, 139] on button "Submit" at bounding box center [260, 139] width 24 height 12
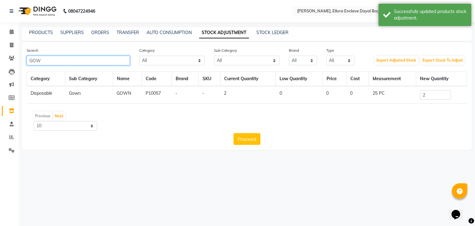
click at [106, 57] on input "GOW" at bounding box center [78, 61] width 103 height 10
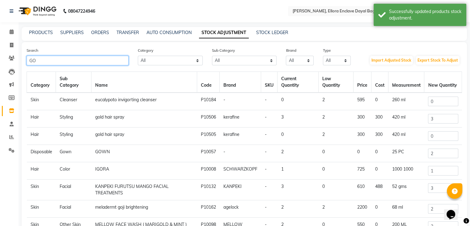
type input "G"
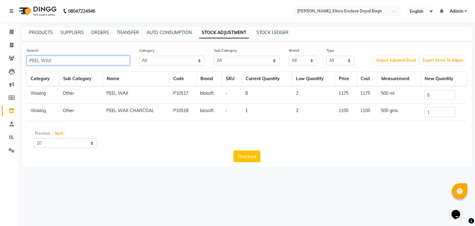
type input "PEEL WAX"
click at [433, 95] on input "8" at bounding box center [439, 95] width 31 height 10
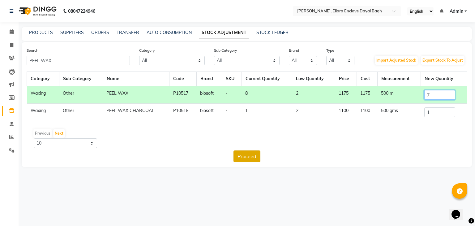
type input "7"
click at [246, 159] on button "Proceed" at bounding box center [246, 156] width 27 height 12
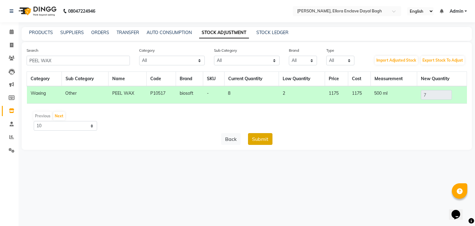
click at [261, 141] on button "Submit" at bounding box center [260, 139] width 24 height 12
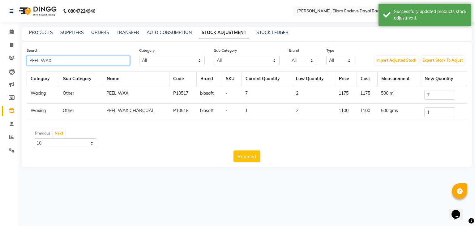
click at [108, 62] on input "PEEL WAX" at bounding box center [78, 61] width 103 height 10
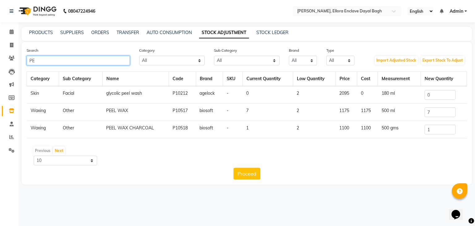
type input "P"
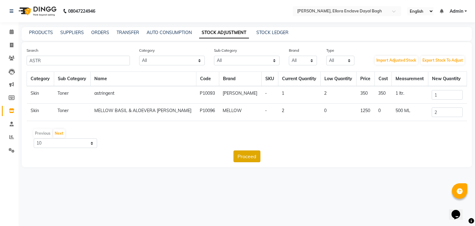
click at [247, 158] on button "Proceed" at bounding box center [246, 156] width 27 height 12
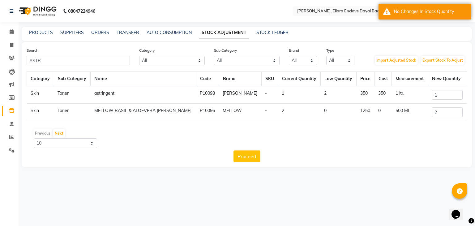
click at [91, 69] on div "Search ASTR Category All Hair Skin Makeup Personal Care Appliances [PERSON_NAME…" at bounding box center [247, 104] width 450 height 125
click at [99, 61] on input "ASTR" at bounding box center [78, 61] width 103 height 10
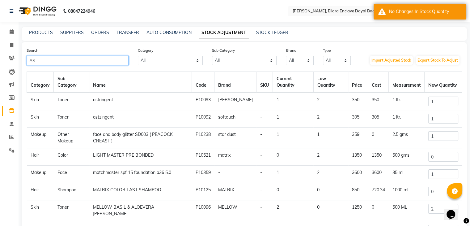
type input "A"
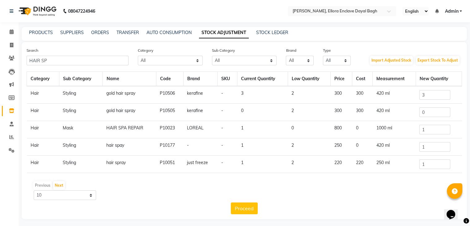
click at [289, 98] on td "2" at bounding box center [309, 95] width 43 height 18
click at [116, 61] on input "HAIR SP" at bounding box center [78, 61] width 102 height 10
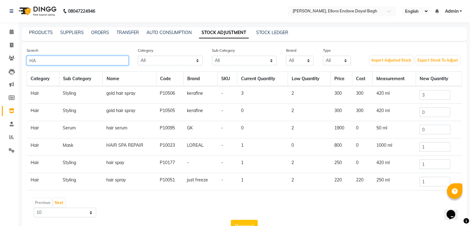
type input "H"
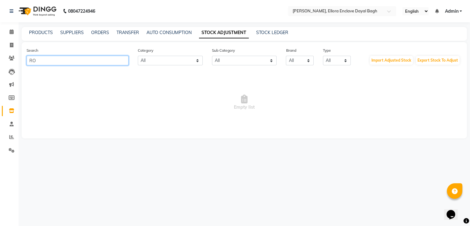
type input "R"
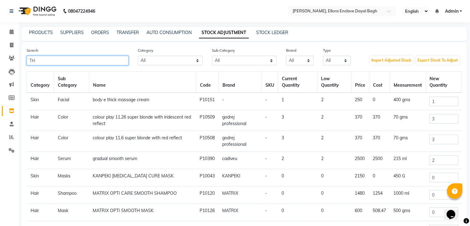
type input "T"
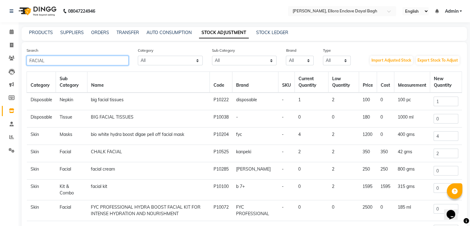
click at [92, 65] on input "FACIAL" at bounding box center [78, 61] width 102 height 10
type input "F"
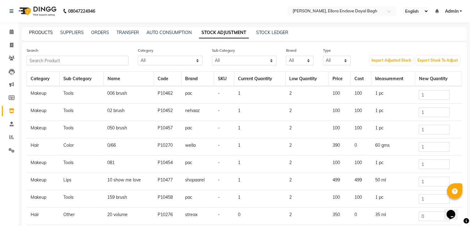
click at [47, 31] on link "PRODUCTS" at bounding box center [41, 33] width 24 height 6
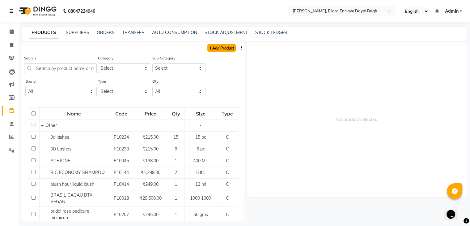
click at [215, 48] on link "Add Product" at bounding box center [221, 48] width 28 height 8
select select "true"
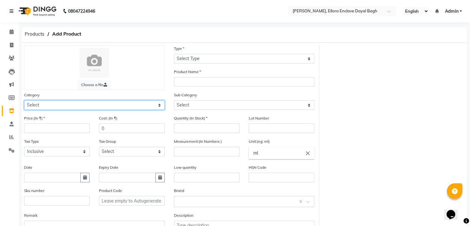
click at [105, 104] on select "Select Hair Skin Makeup Personal Care Appliances [PERSON_NAME] Waxing Disposabl…" at bounding box center [94, 105] width 141 height 10
select select "1145601150"
click at [24, 101] on select "Select Hair Skin Makeup Personal Care Appliances [PERSON_NAME] Waxing Disposabl…" at bounding box center [94, 105] width 141 height 10
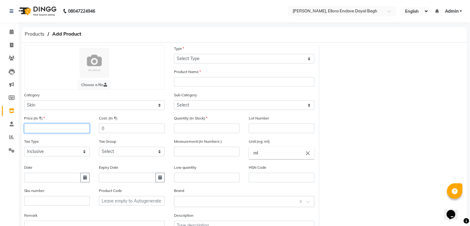
click at [53, 133] on input "number" at bounding box center [57, 128] width 66 height 10
type input "500"
click at [138, 130] on input "0" at bounding box center [132, 128] width 66 height 10
type input "500"
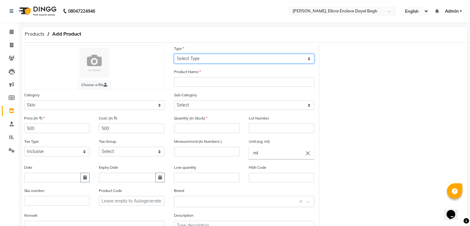
click at [217, 61] on select "Select Type Both Retail Consumable" at bounding box center [244, 59] width 141 height 10
select select "C"
click at [174, 54] on select "Select Type Both Retail Consumable" at bounding box center [244, 59] width 141 height 10
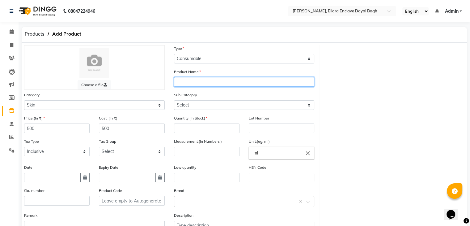
click at [196, 84] on input "text" at bounding box center [244, 82] width 141 height 10
type input "ROSE CLEANUP"
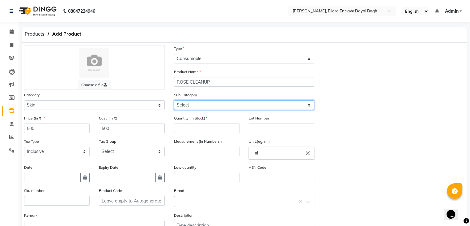
click at [198, 106] on select "Select Cleanser Facial Moisturiser Serum Toner Sun Care Masks Lip Care Eye Care…" at bounding box center [244, 105] width 141 height 10
select select "1145601152"
click at [174, 101] on select "Select Cleanser Facial Moisturiser Serum Toner Sun Care Masks Lip Care Eye Care…" at bounding box center [244, 105] width 141 height 10
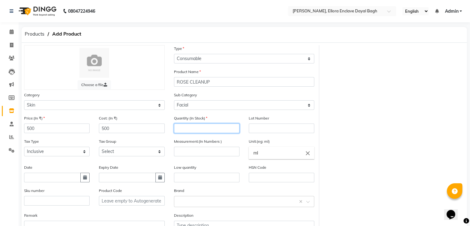
click at [190, 128] on input "number" at bounding box center [207, 128] width 66 height 10
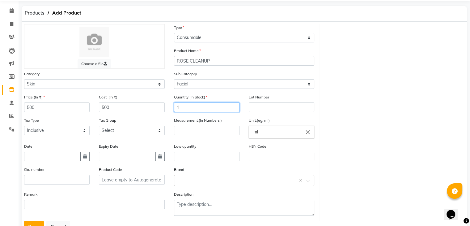
scroll to position [21, 0]
type input "1"
click at [190, 130] on input "number" at bounding box center [207, 131] width 66 height 10
type input "50"
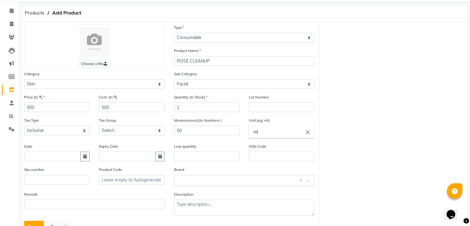
click at [293, 131] on input "ml" at bounding box center [282, 132] width 66 height 12
type input "m"
click at [285, 176] on link "gms" at bounding box center [282, 174] width 66 height 16
type input "gms"
click at [210, 159] on input "text" at bounding box center [207, 156] width 66 height 10
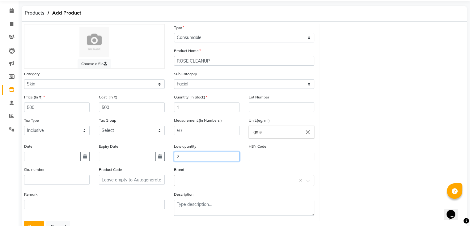
scroll to position [48, 0]
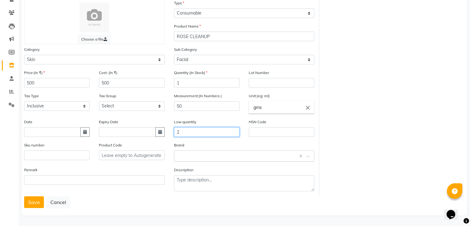
type input "2"
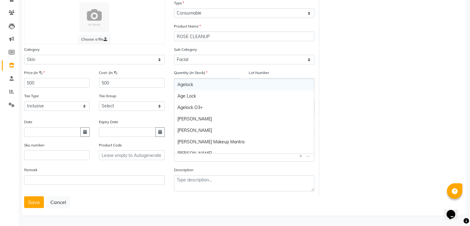
click at [197, 160] on div "Select brand or add custom brand ×" at bounding box center [244, 155] width 141 height 11
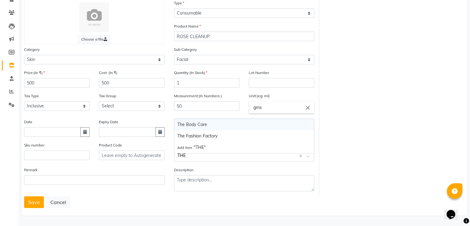
type input "THE"
click at [192, 119] on div "The Body Care" at bounding box center [244, 124] width 140 height 11
click at [25, 205] on button "Save" at bounding box center [34, 202] width 20 height 12
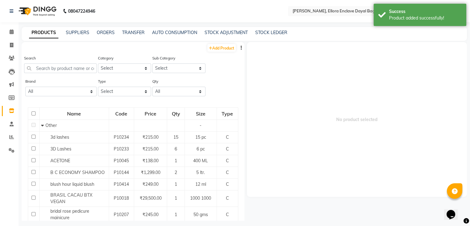
click at [82, 190] on td "blush hour liquid blush" at bounding box center [74, 184] width 70 height 12
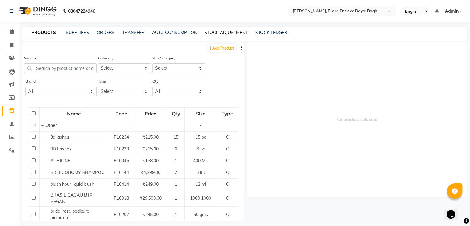
click at [213, 31] on link "STOCK ADJUSTMENT" at bounding box center [226, 33] width 43 height 6
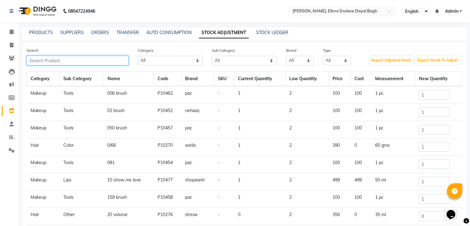
click at [106, 61] on input "text" at bounding box center [78, 61] width 102 height 10
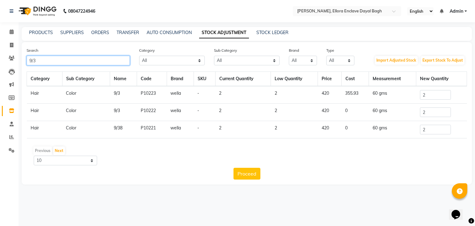
type input "9/3"
click at [442, 96] on input "2" at bounding box center [435, 95] width 31 height 10
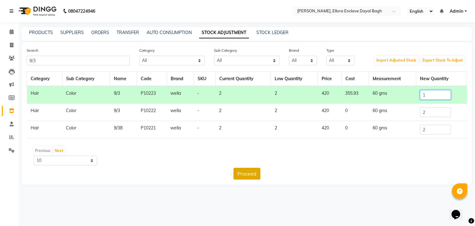
type input "1"
click at [253, 173] on button "Proceed" at bounding box center [246, 174] width 27 height 12
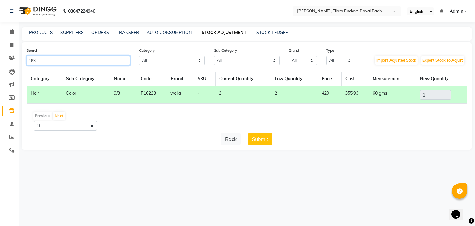
click at [104, 59] on input "9/3" at bounding box center [78, 61] width 103 height 10
type input "9"
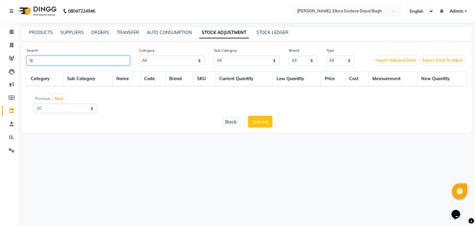
type input "9"
type input "W"
click at [251, 118] on button "Submit" at bounding box center [260, 122] width 24 height 12
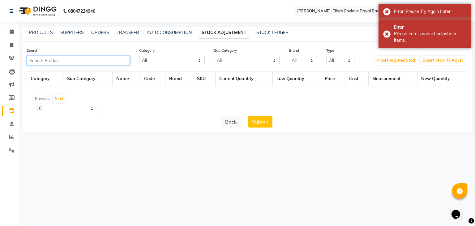
click at [96, 63] on input "text" at bounding box center [78, 61] width 103 height 10
click at [231, 122] on button "Back" at bounding box center [230, 122] width 19 height 12
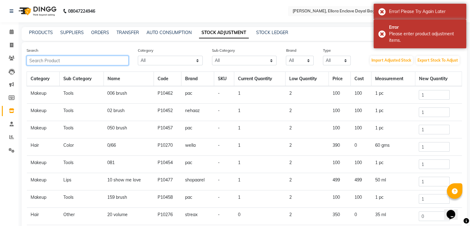
click at [75, 62] on input "text" at bounding box center [78, 61] width 102 height 10
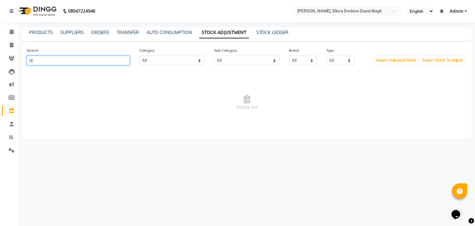
type input "9"
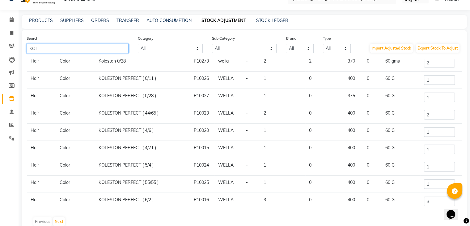
scroll to position [12, 0]
click at [58, 45] on input "KOL" at bounding box center [78, 48] width 102 height 10
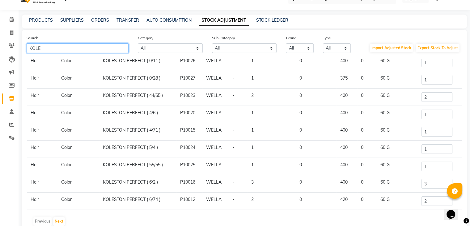
click at [58, 45] on input "KOLE" at bounding box center [78, 48] width 102 height 10
click at [58, 45] on input "[PERSON_NAME]" at bounding box center [78, 48] width 102 height 10
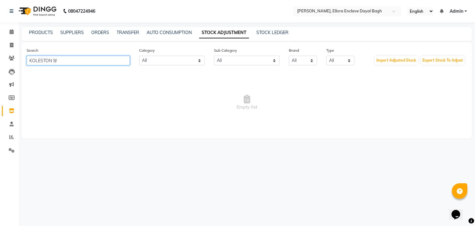
click at [58, 57] on input "KOLESTON 9/" at bounding box center [78, 61] width 103 height 10
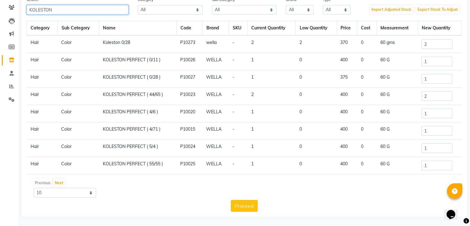
click at [62, 12] on input "KOLESTON" at bounding box center [78, 10] width 102 height 10
type input "K"
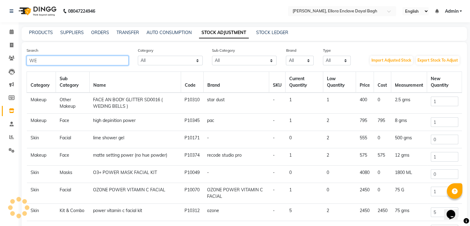
type input "W"
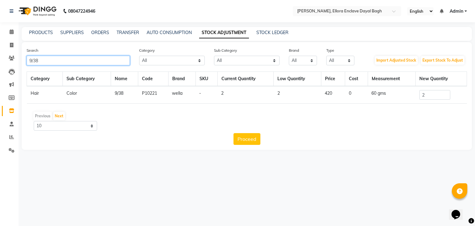
click at [60, 60] on input "9/38" at bounding box center [78, 61] width 103 height 10
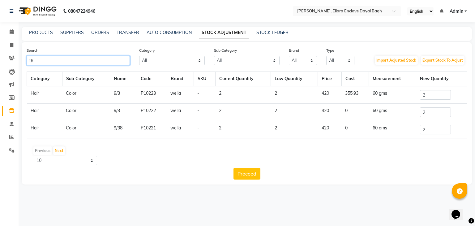
type input "9"
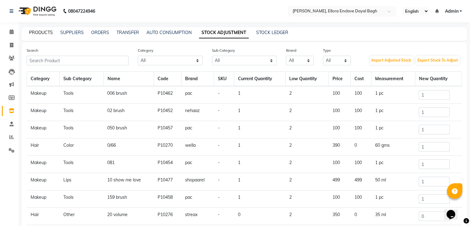
click at [36, 34] on link "PRODUCTS" at bounding box center [41, 33] width 24 height 6
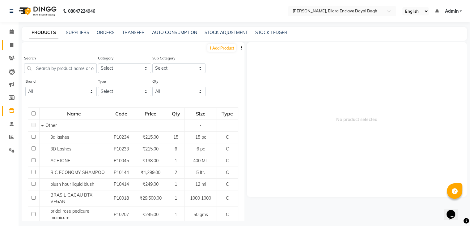
click at [10, 46] on icon at bounding box center [11, 45] width 3 height 5
select select "service"
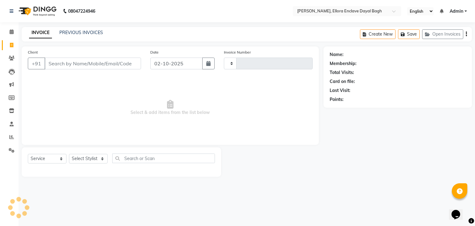
type input "5881"
select select "6880"
click at [25, 42] on main "INVOICE PREVIOUS INVOICES Create New Save Open Invoices Client +91 Date [DATE] …" at bounding box center [247, 106] width 456 height 159
click at [13, 45] on icon at bounding box center [11, 45] width 3 height 5
select select "6880"
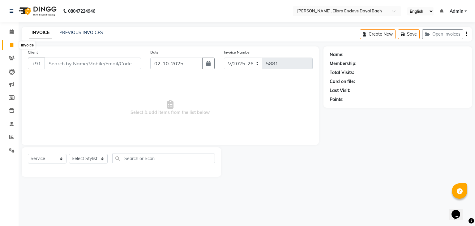
select select "service"
click at [12, 113] on icon at bounding box center [11, 110] width 5 height 5
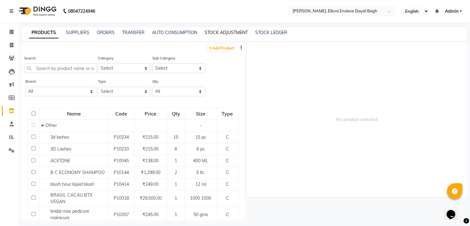
click at [224, 33] on link "STOCK ADJUSTMENT" at bounding box center [226, 33] width 43 height 6
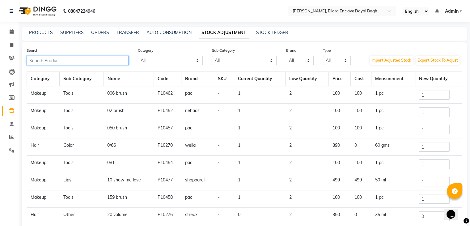
click at [93, 57] on input "text" at bounding box center [78, 61] width 102 height 10
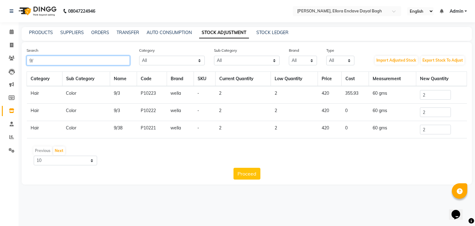
type input "9"
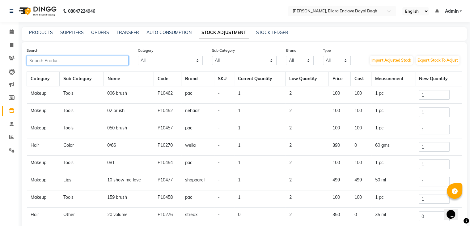
click at [75, 57] on input "text" at bounding box center [78, 61] width 102 height 10
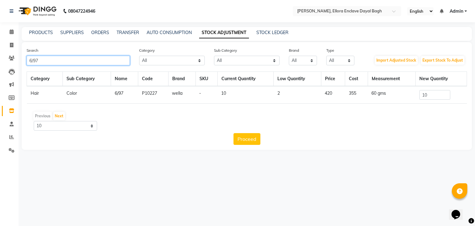
click at [80, 57] on input "6/97" at bounding box center [78, 61] width 103 height 10
type input "6"
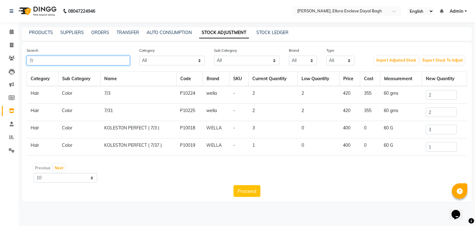
type input "7"
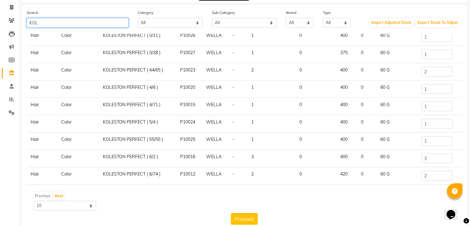
scroll to position [38, 0]
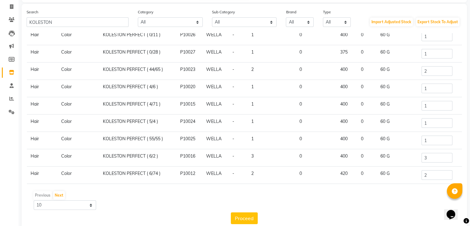
click at [184, 199] on div "Previous Next" at bounding box center [244, 195] width 431 height 10
click at [103, 23] on input "KOLESTON" at bounding box center [78, 22] width 102 height 10
type input "K"
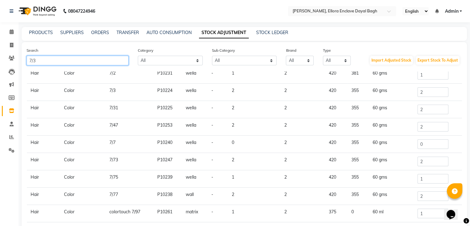
scroll to position [0, 0]
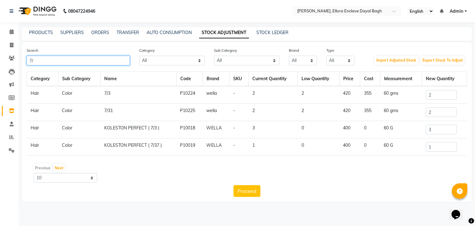
type input "7"
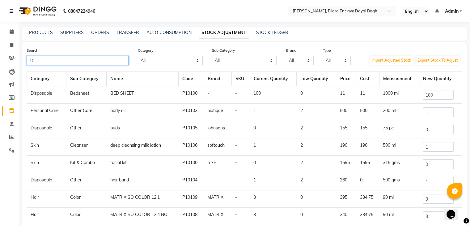
type input "1"
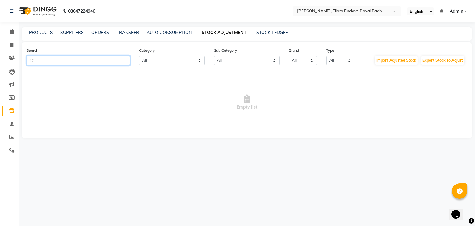
type input "1"
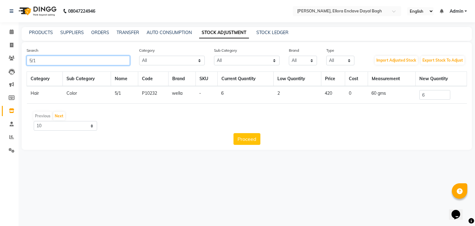
type input "5/1"
click at [440, 91] on input "6" at bounding box center [434, 95] width 31 height 10
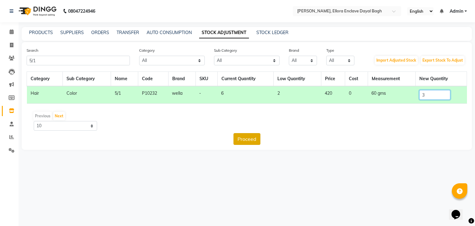
type input "3"
click at [256, 135] on button "Proceed" at bounding box center [246, 139] width 27 height 12
click at [256, 135] on button "Submit" at bounding box center [260, 139] width 24 height 12
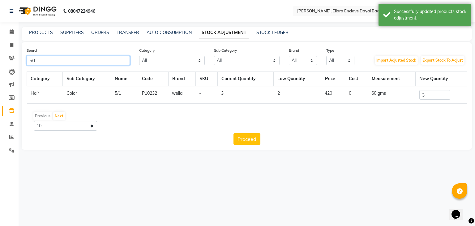
click at [104, 60] on input "5/1" at bounding box center [78, 61] width 103 height 10
type input "5"
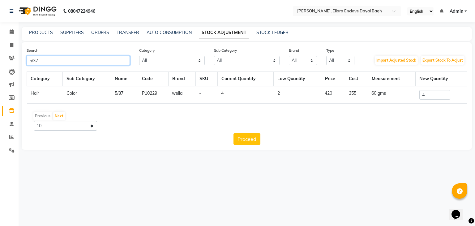
type input "5/37"
click at [435, 96] on input "4" at bounding box center [434, 95] width 31 height 10
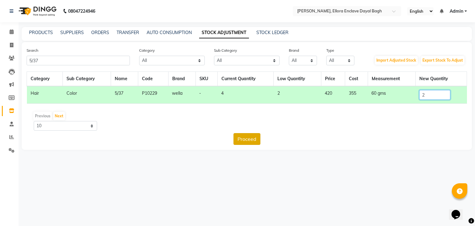
type input "2"
click at [241, 139] on button "Proceed" at bounding box center [246, 139] width 27 height 12
click at [250, 137] on button "Submit" at bounding box center [260, 139] width 24 height 12
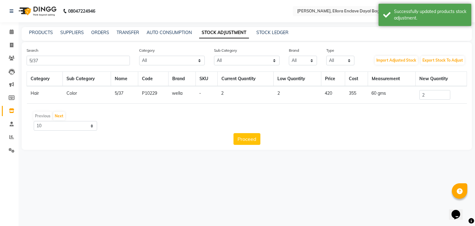
click at [107, 54] on div "Search 5/37" at bounding box center [78, 56] width 113 height 18
click at [107, 61] on input "5/37" at bounding box center [78, 61] width 103 height 10
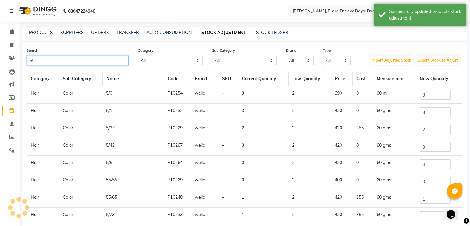
type input "5"
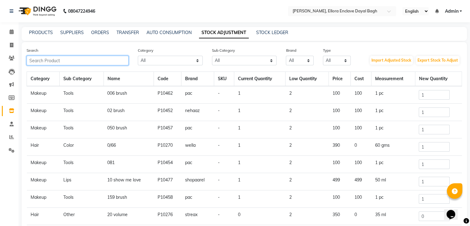
click at [107, 61] on input "text" at bounding box center [78, 61] width 102 height 10
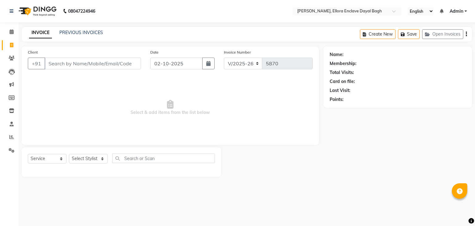
select select "6880"
select select "service"
click at [115, 62] on input "Client" at bounding box center [93, 63] width 96 height 12
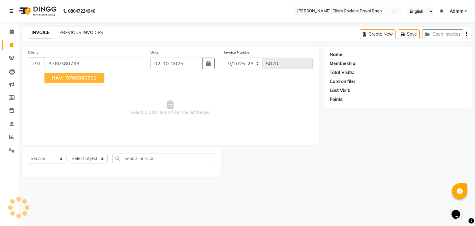
type input "9760380733"
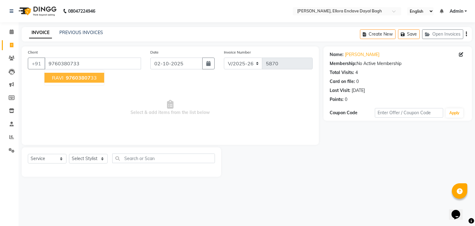
click at [92, 78] on ngb-highlight "97603807 33" at bounding box center [81, 78] width 32 height 6
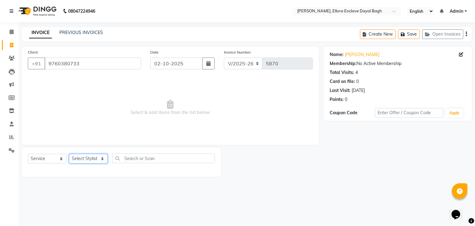
click at [96, 155] on select "Select Stylist AMAN DANISH SALMANI [PERSON_NAME] kakul KAVITA [PERSON_NAME] [PE…" at bounding box center [88, 159] width 39 height 10
click at [69, 154] on select "Select Stylist AMAN DANISH SALMANI [PERSON_NAME] kakul KAVITA [PERSON_NAME] [PE…" at bounding box center [88, 159] width 39 height 10
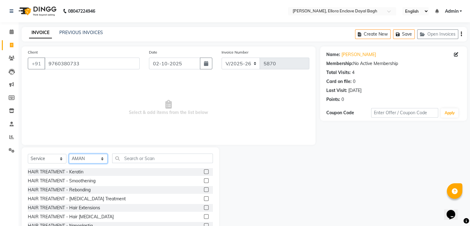
drag, startPoint x: 101, startPoint y: 156, endPoint x: 80, endPoint y: 25, distance: 132.5
click at [80, 25] on div "08047224946 Select Location × Radhika Makeover, Ellora Enclave Dayal Bagh Engli…" at bounding box center [235, 124] width 470 height 248
select select "53879"
click at [69, 154] on select "Select Stylist AMAN DANISH SALMANI [PERSON_NAME] kakul KAVITA [PERSON_NAME] [PE…" at bounding box center [88, 159] width 39 height 10
click at [140, 163] on input "text" at bounding box center [162, 158] width 101 height 10
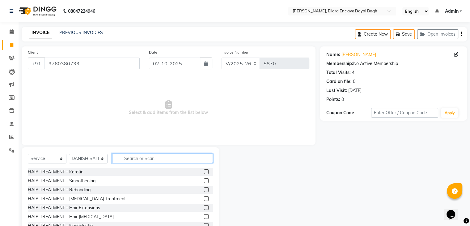
type input "C"
type input "T"
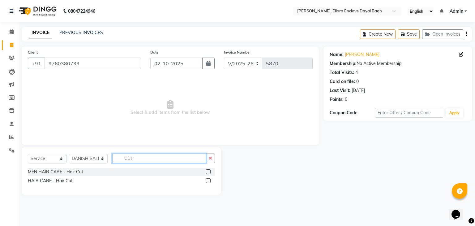
type input "CUT"
click at [208, 170] on label at bounding box center [208, 171] width 5 height 5
click at [208, 170] on input "checkbox" at bounding box center [208, 172] width 4 height 4
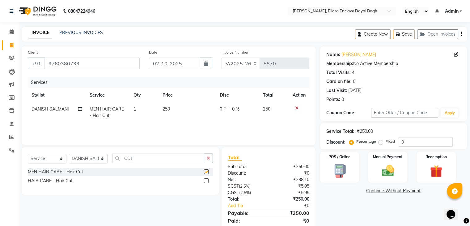
checkbox input "false"
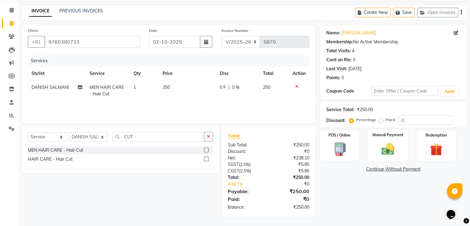
click at [393, 151] on img at bounding box center [387, 149] width 21 height 15
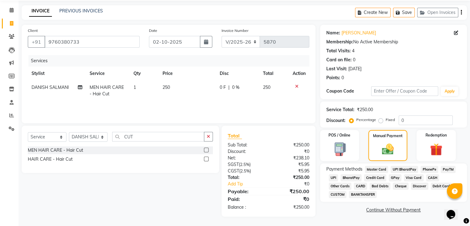
click at [430, 175] on span "CASH" at bounding box center [432, 177] width 13 height 7
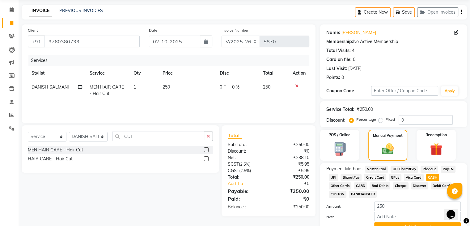
scroll to position [53, 0]
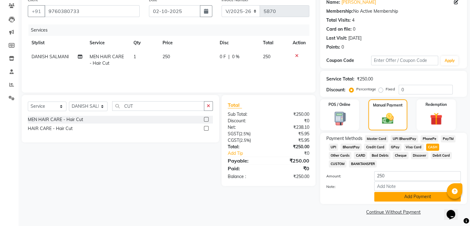
click at [412, 194] on button "Add Payment" at bounding box center [417, 197] width 87 height 10
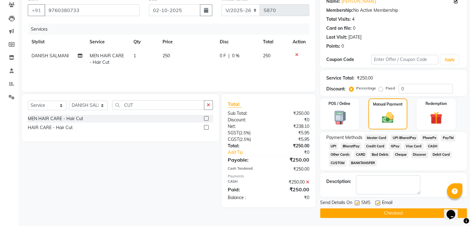
scroll to position [55, 0]
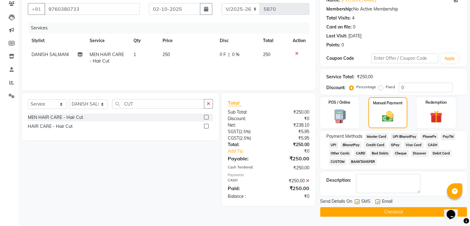
click at [379, 201] on label at bounding box center [378, 201] width 5 height 5
click at [379, 201] on input "checkbox" at bounding box center [378, 202] width 4 height 4
checkbox input "false"
click at [356, 201] on label at bounding box center [357, 201] width 5 height 5
click at [356, 201] on input "checkbox" at bounding box center [357, 202] width 4 height 4
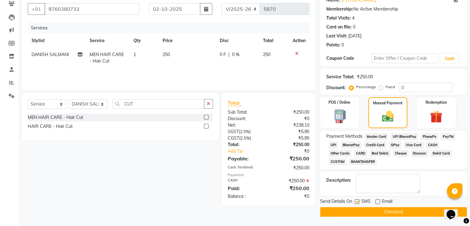
checkbox input "false"
click at [357, 211] on button "Checkout" at bounding box center [393, 212] width 147 height 10
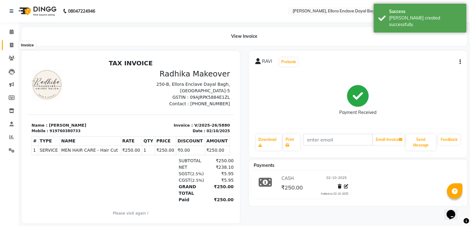
click at [9, 42] on span at bounding box center [11, 45] width 11 height 7
select select "service"
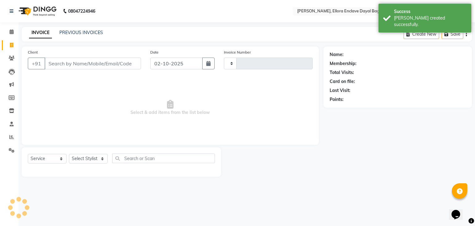
type input "5881"
select select "6880"
